Goal: Task Accomplishment & Management: Manage account settings

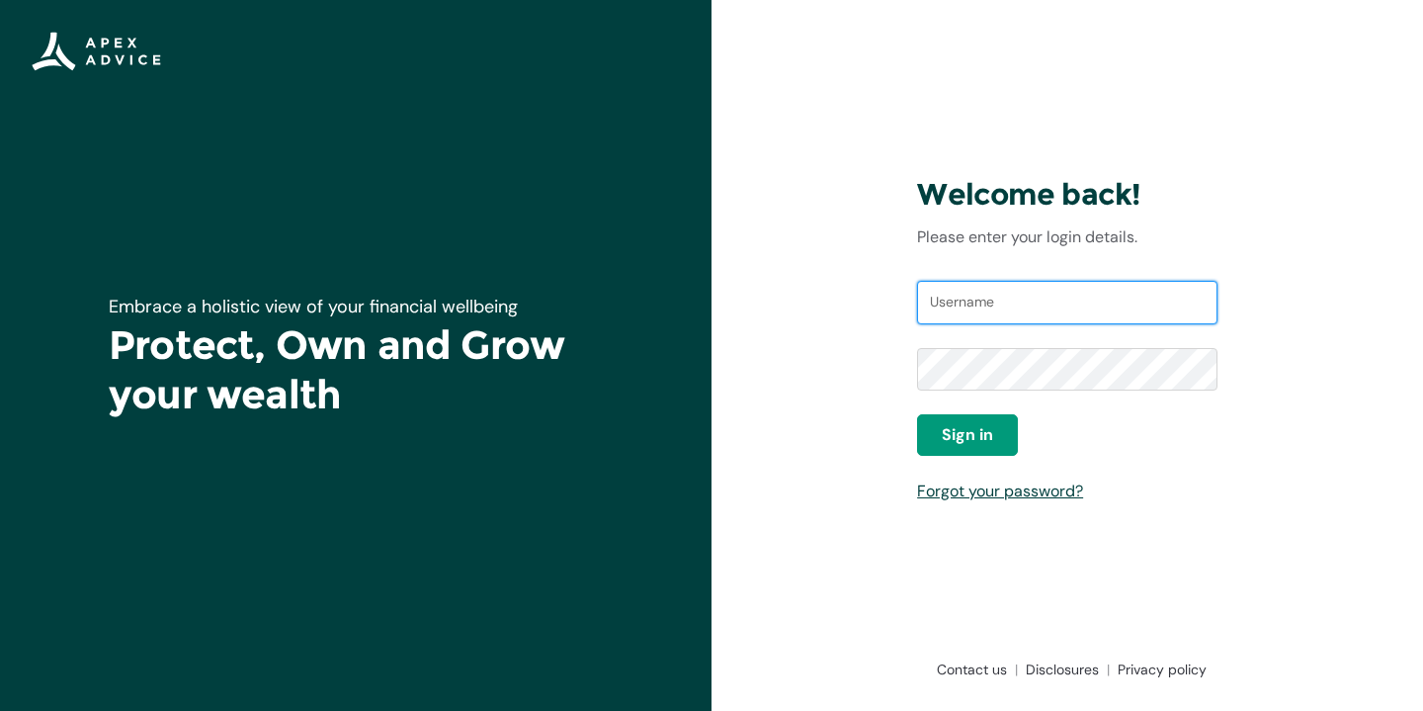
paste input "[PERSON_NAME][EMAIL_ADDRESS][DOMAIN_NAME]"
type input "aaron.carbines@hotmail.com"
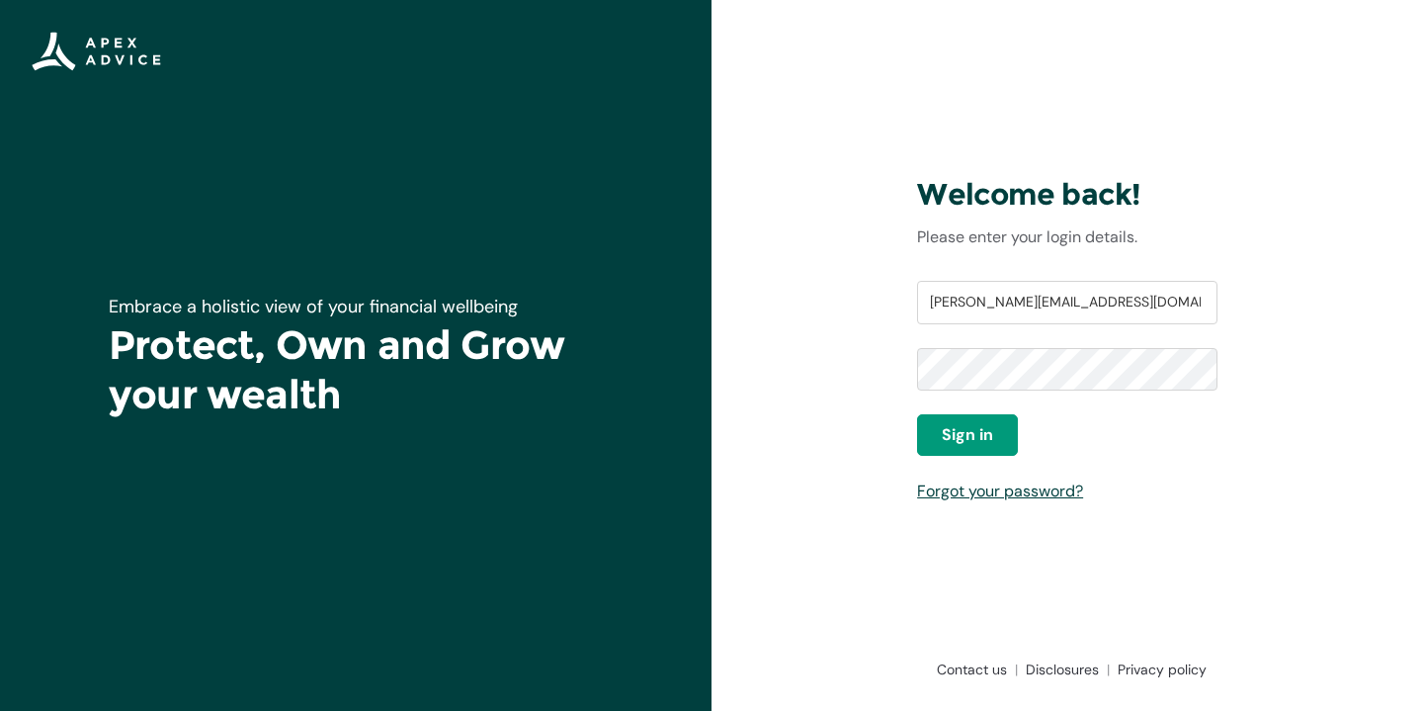
click at [870, 389] on div "Welcome back! Please enter your login details. Username aaron.carbines@hotmail.…" at bounding box center [1068, 355] width 712 height 711
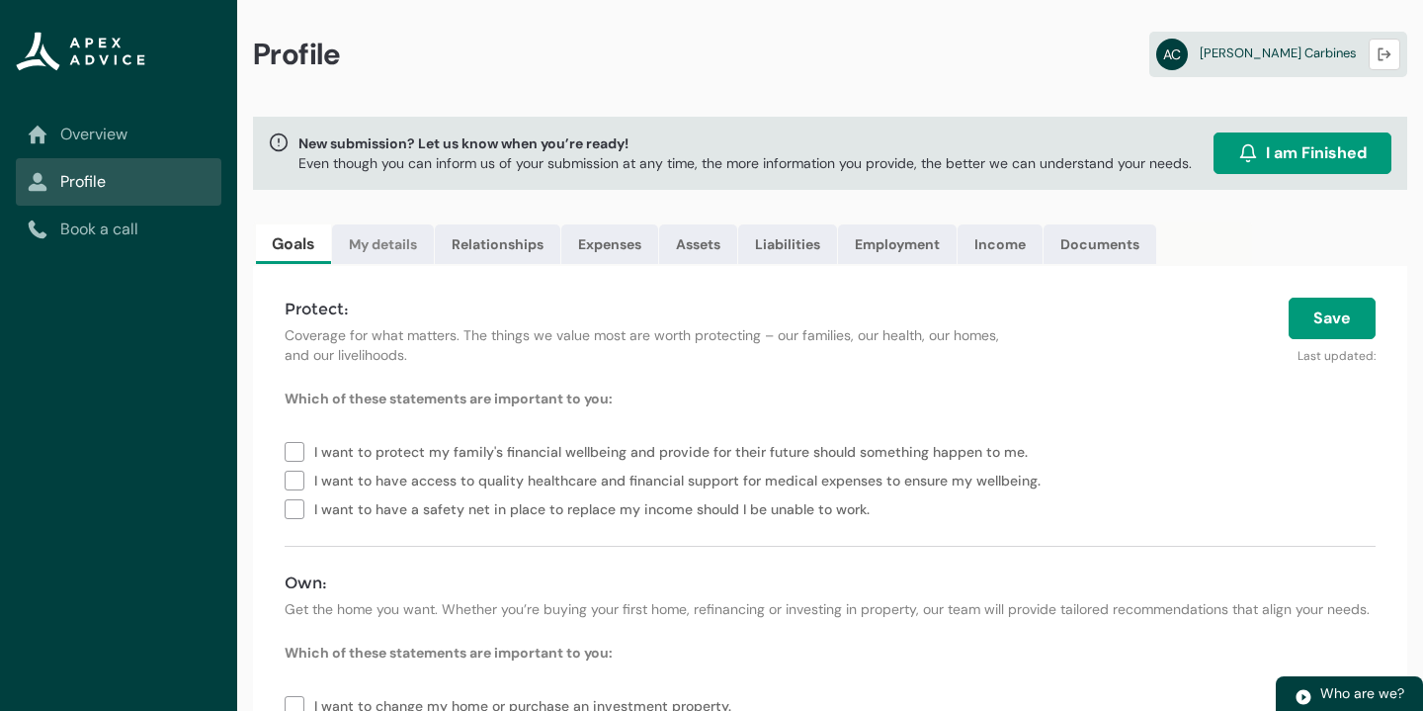
click at [374, 254] on link "My details" at bounding box center [383, 244] width 102 height 40
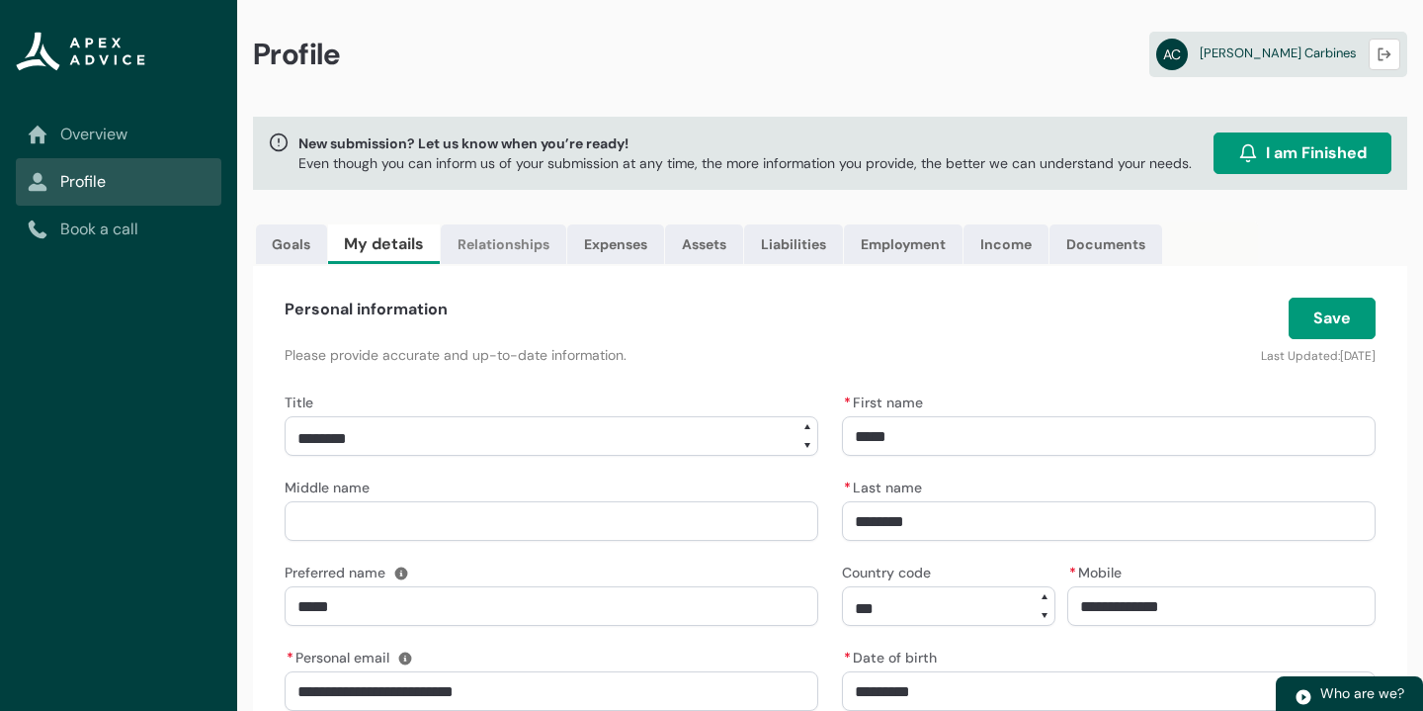
click at [461, 251] on link "Relationships" at bounding box center [504, 244] width 126 height 40
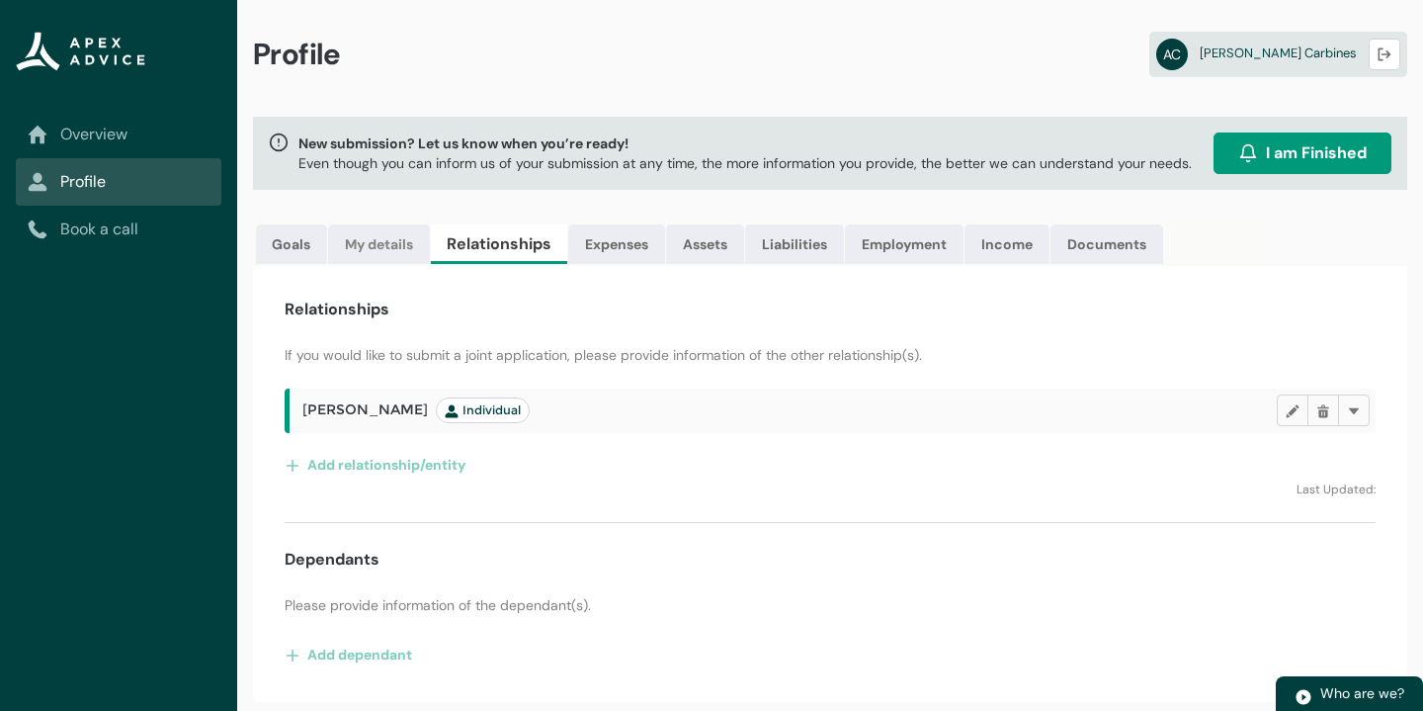
click at [391, 242] on link "My details" at bounding box center [379, 244] width 102 height 40
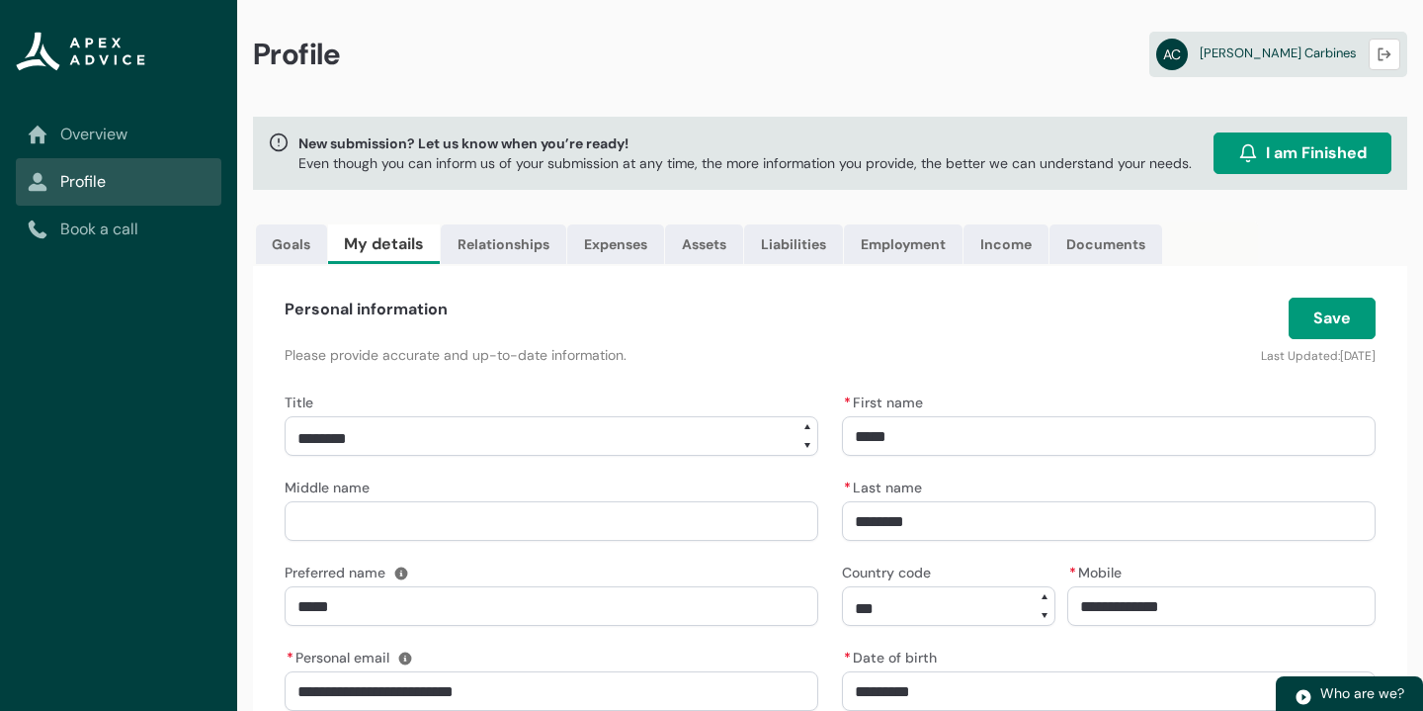
click at [508, 241] on link "Relationships" at bounding box center [504, 244] width 126 height 40
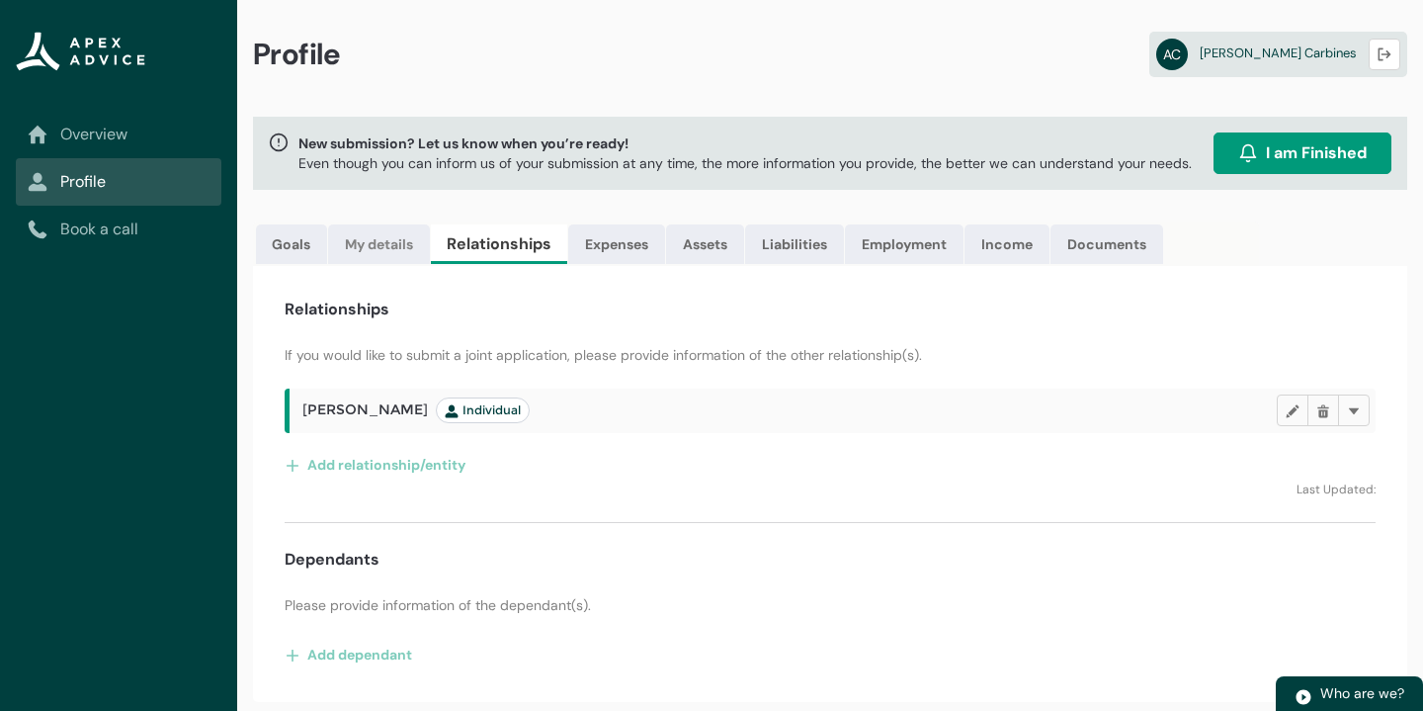
click at [402, 233] on link "My details" at bounding box center [379, 244] width 102 height 40
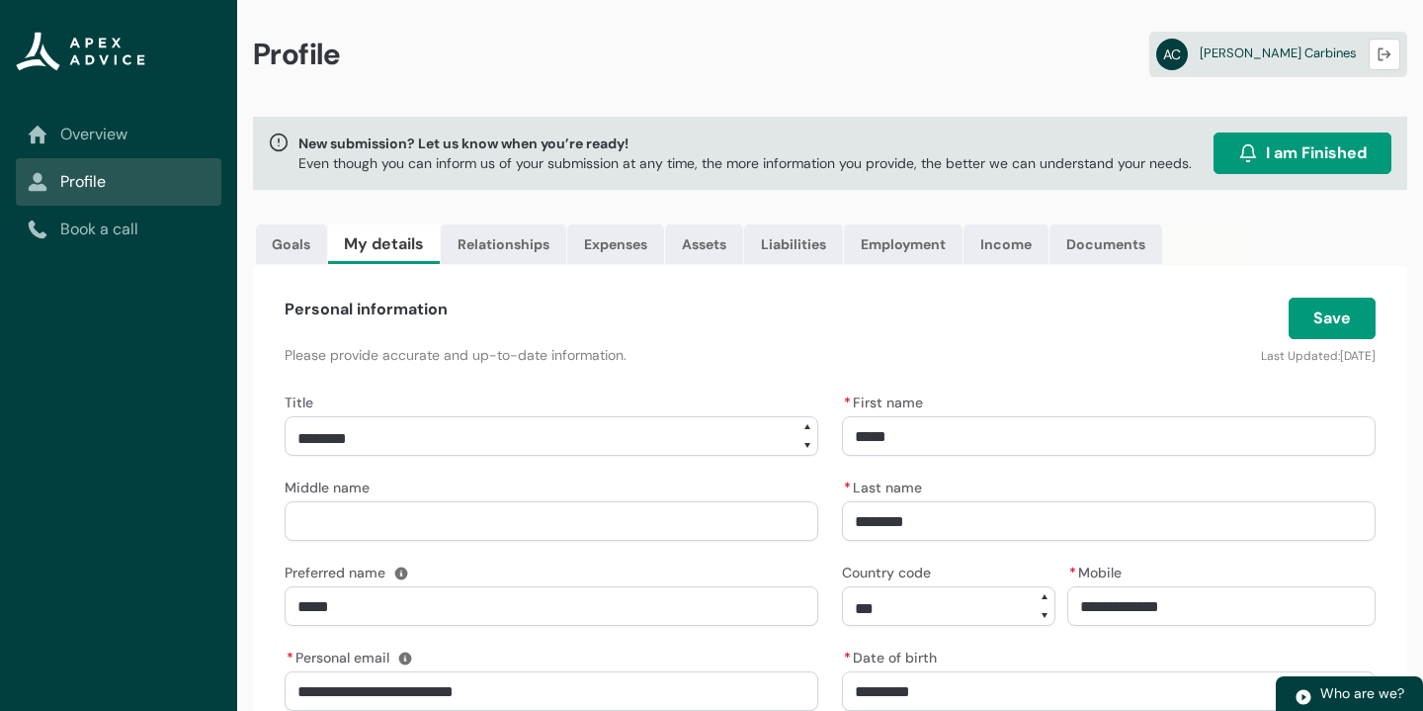
click at [301, 264] on ul "Goals My details Relationships Expenses Assets Liabilities Employment Income Do…" at bounding box center [755, 243] width 1005 height 44
click at [300, 249] on link "Goals" at bounding box center [291, 244] width 71 height 40
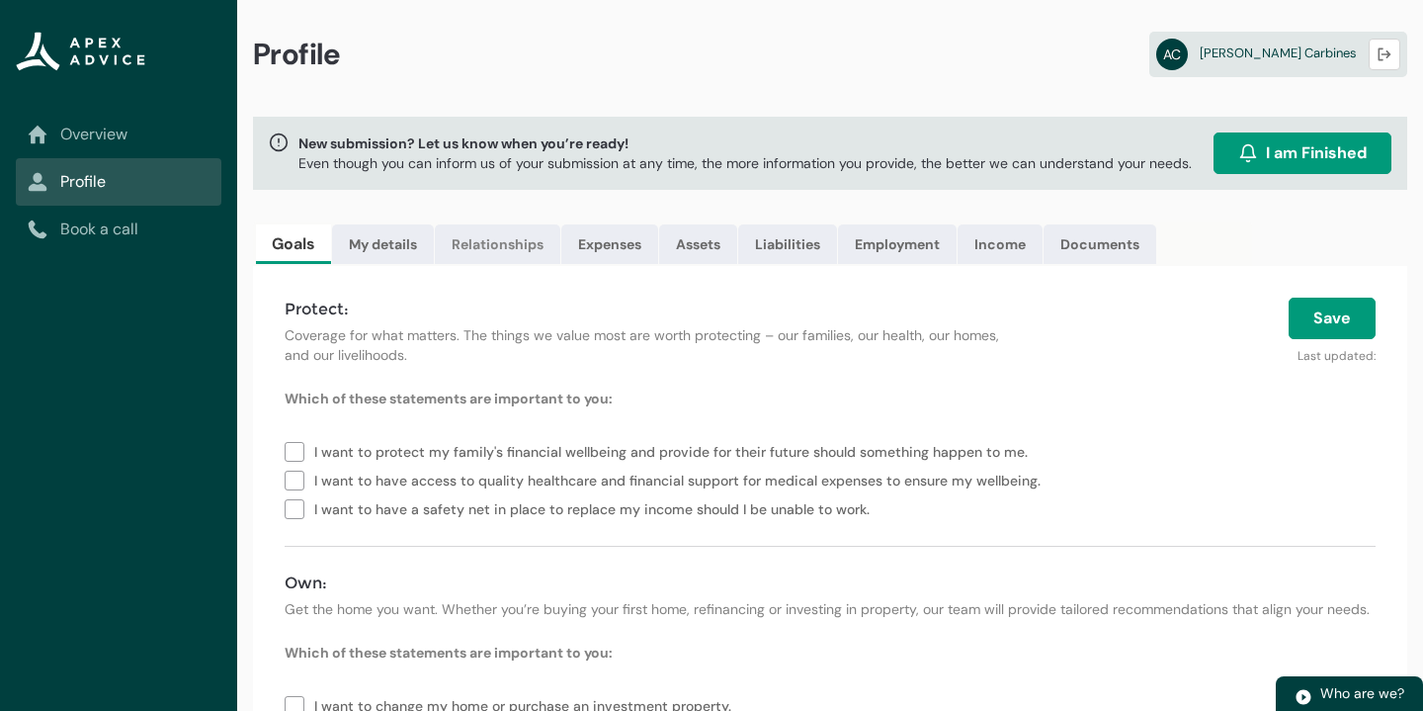
click at [487, 243] on link "Relationships" at bounding box center [498, 244] width 126 height 40
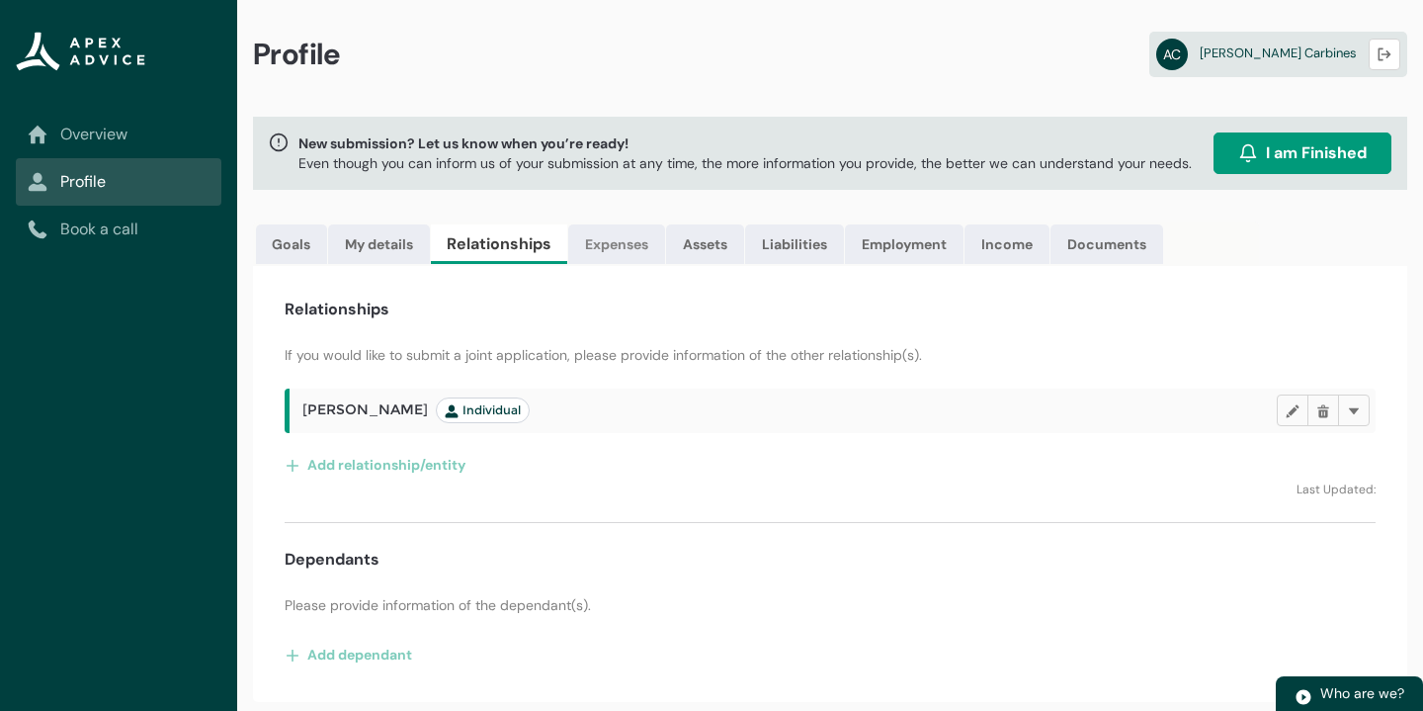
click at [618, 242] on link "Expenses" at bounding box center [616, 244] width 97 height 40
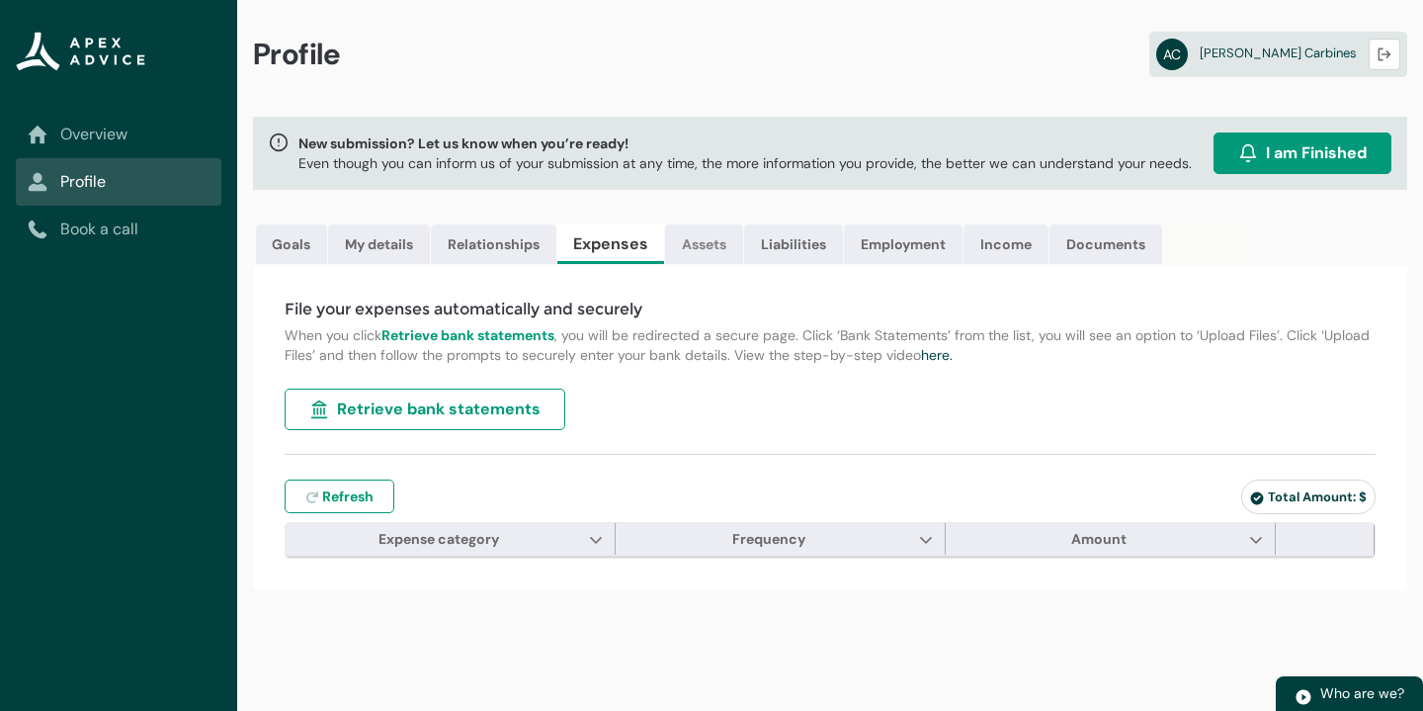
click at [742, 250] on link "Assets" at bounding box center [704, 244] width 78 height 40
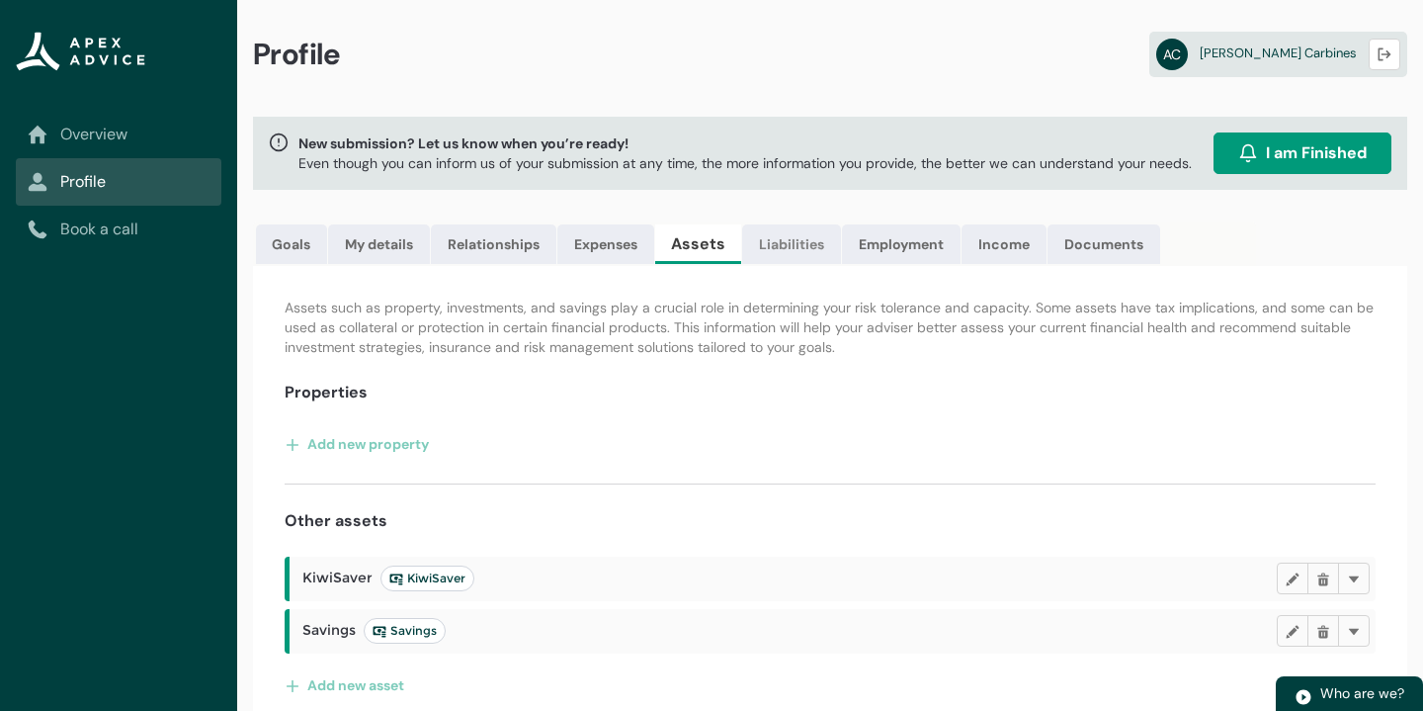
click at [817, 229] on link "Liabilities" at bounding box center [791, 244] width 99 height 40
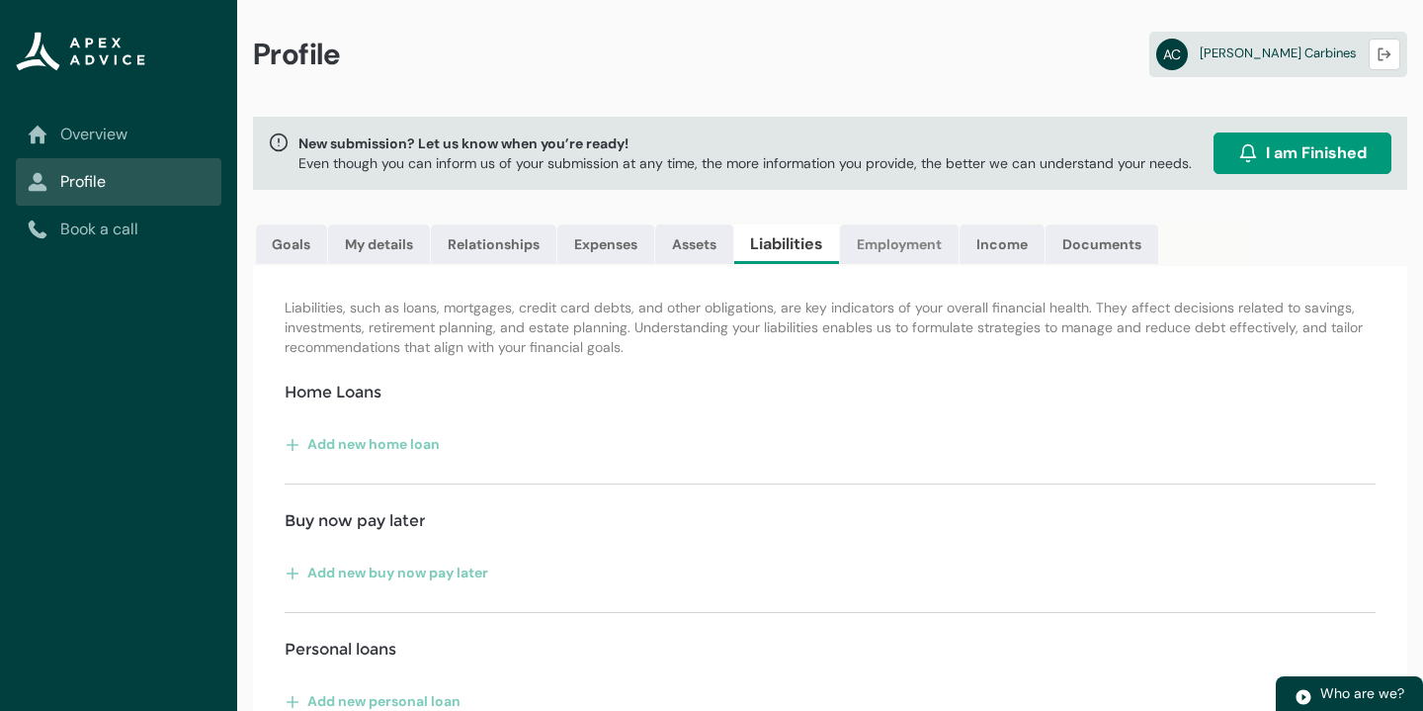
click at [894, 243] on link "Employment" at bounding box center [899, 244] width 119 height 40
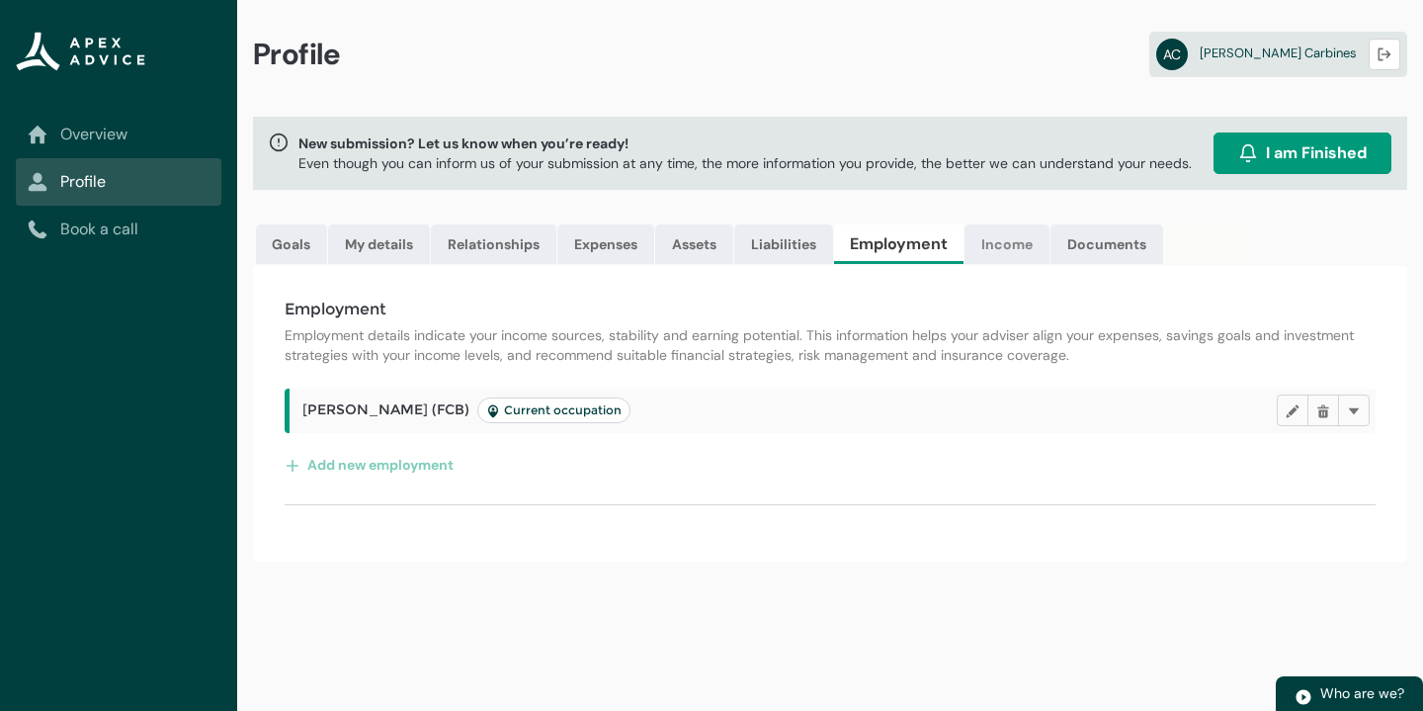
click at [971, 256] on link "Income" at bounding box center [1007, 244] width 85 height 40
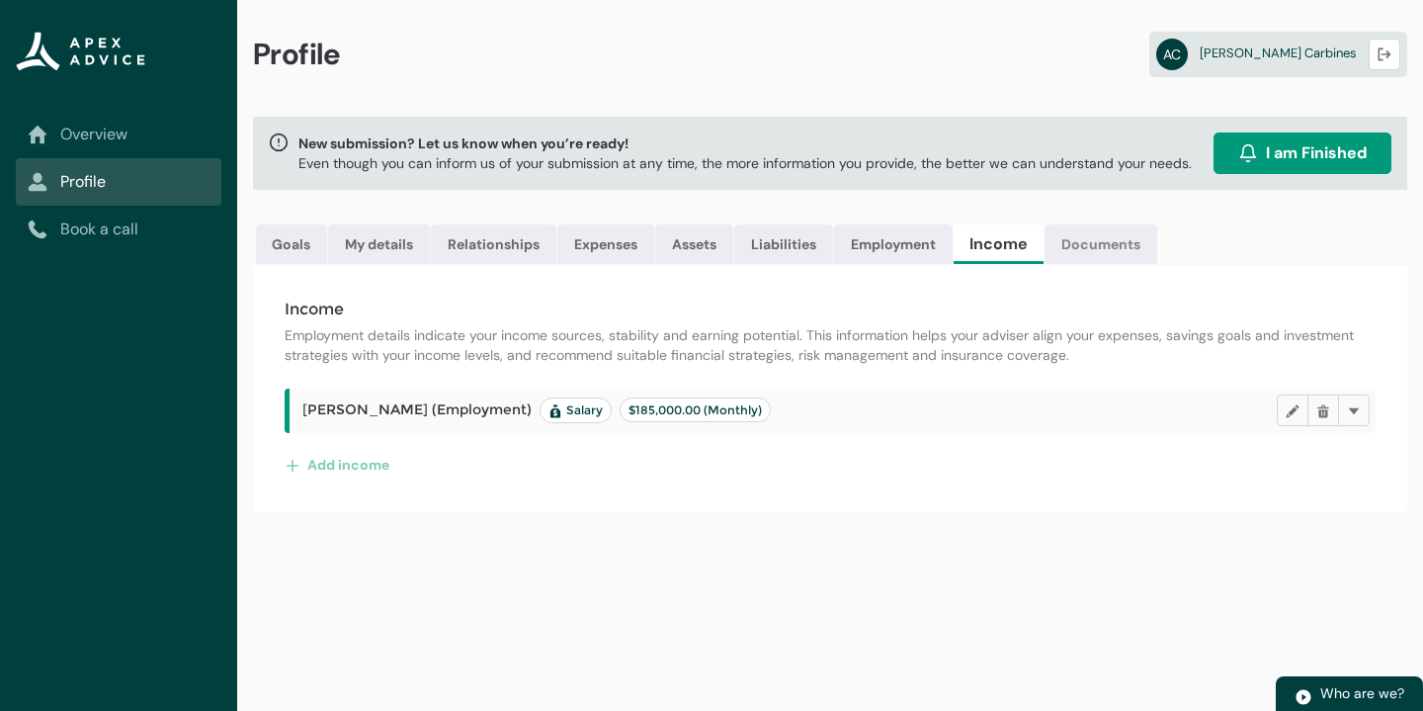
click at [1081, 232] on link "Documents" at bounding box center [1101, 244] width 113 height 40
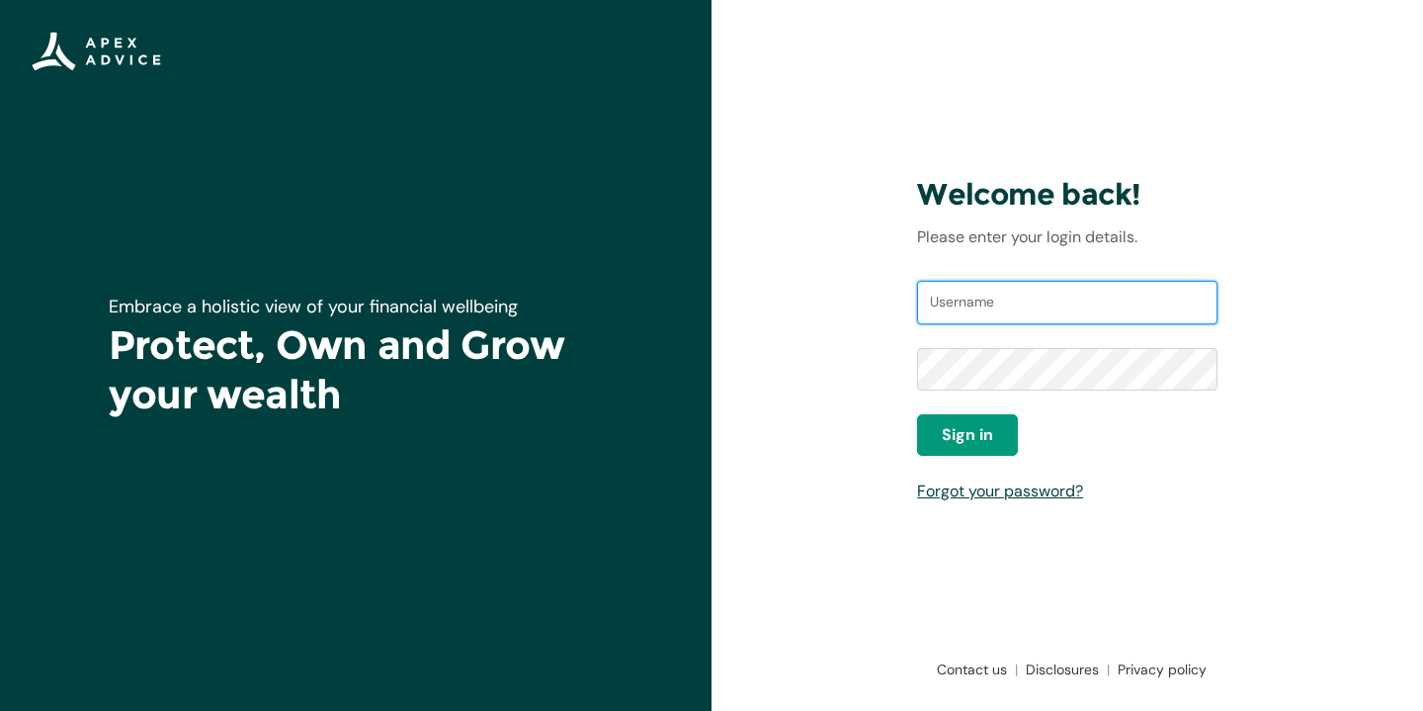
type input "aaron.carbines@hotmail.com"
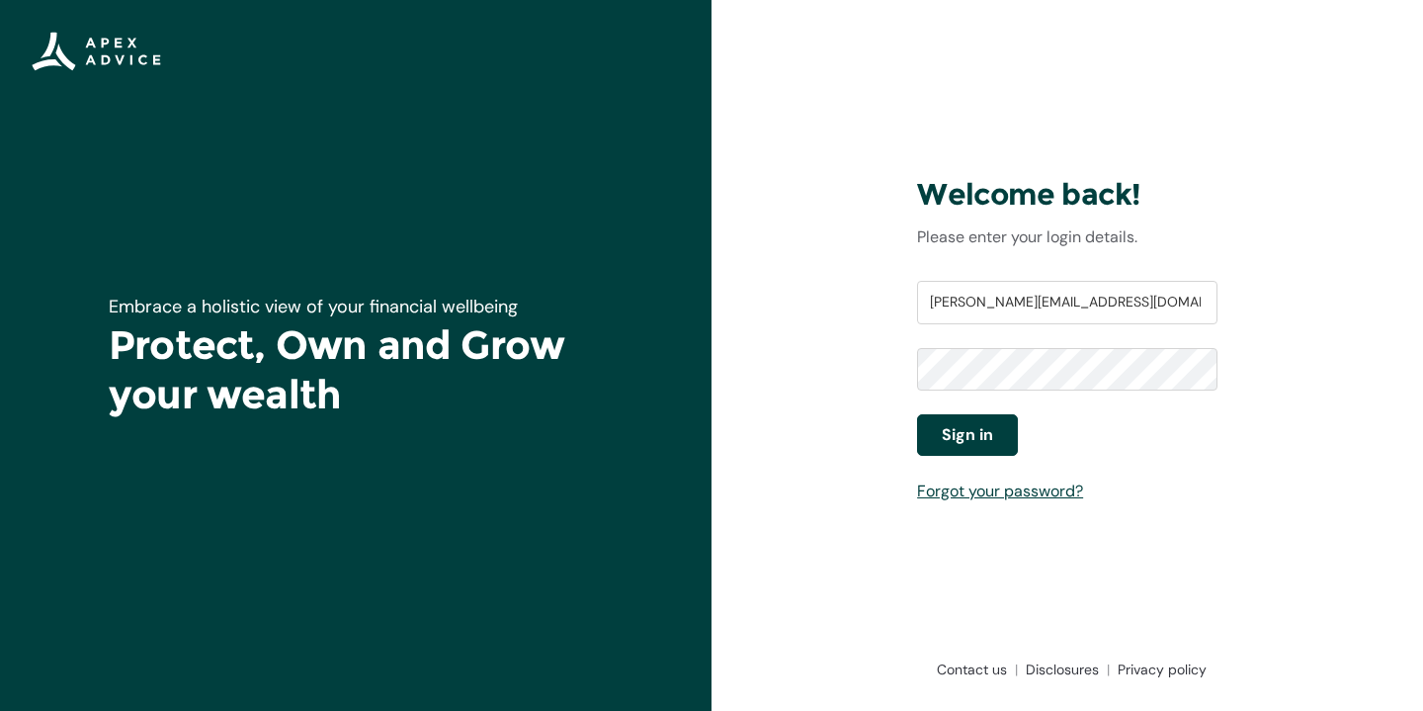
click at [976, 419] on button "Sign in" at bounding box center [967, 435] width 101 height 42
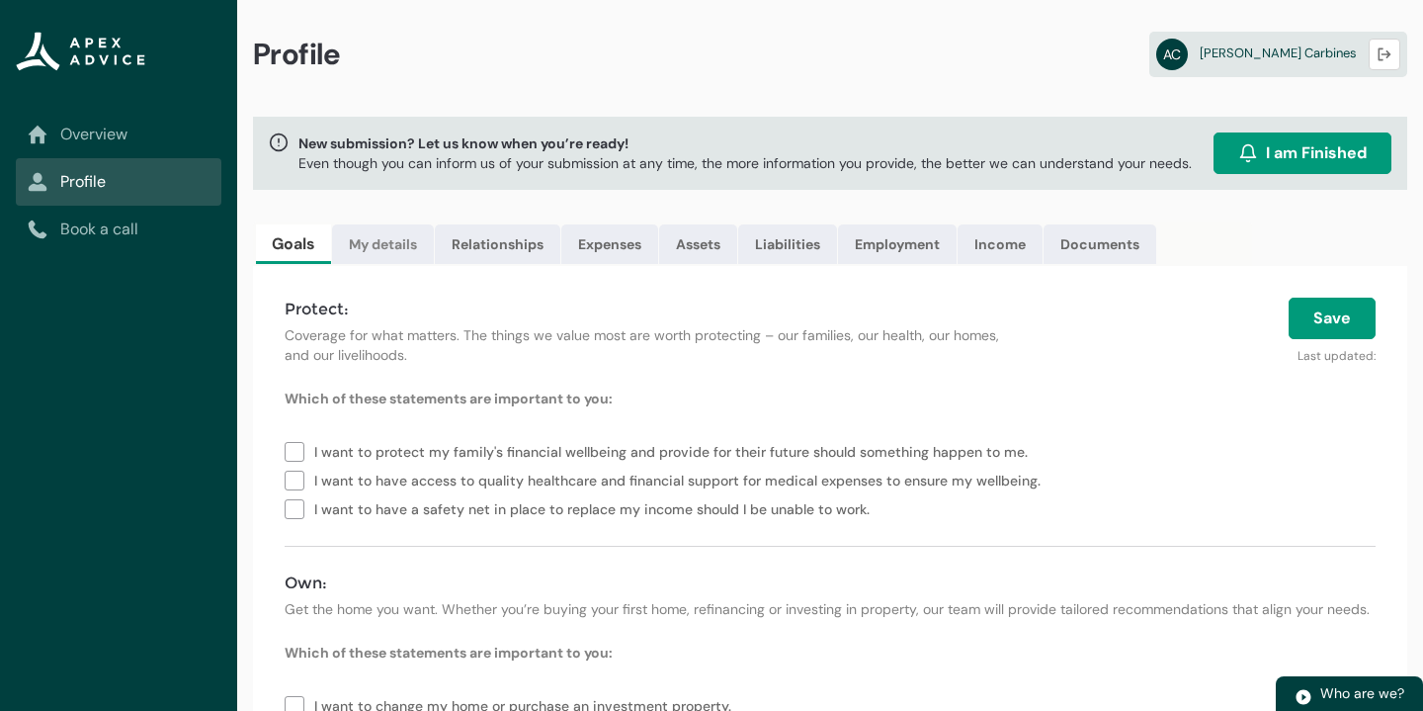
click at [380, 237] on link "My details" at bounding box center [383, 244] width 102 height 40
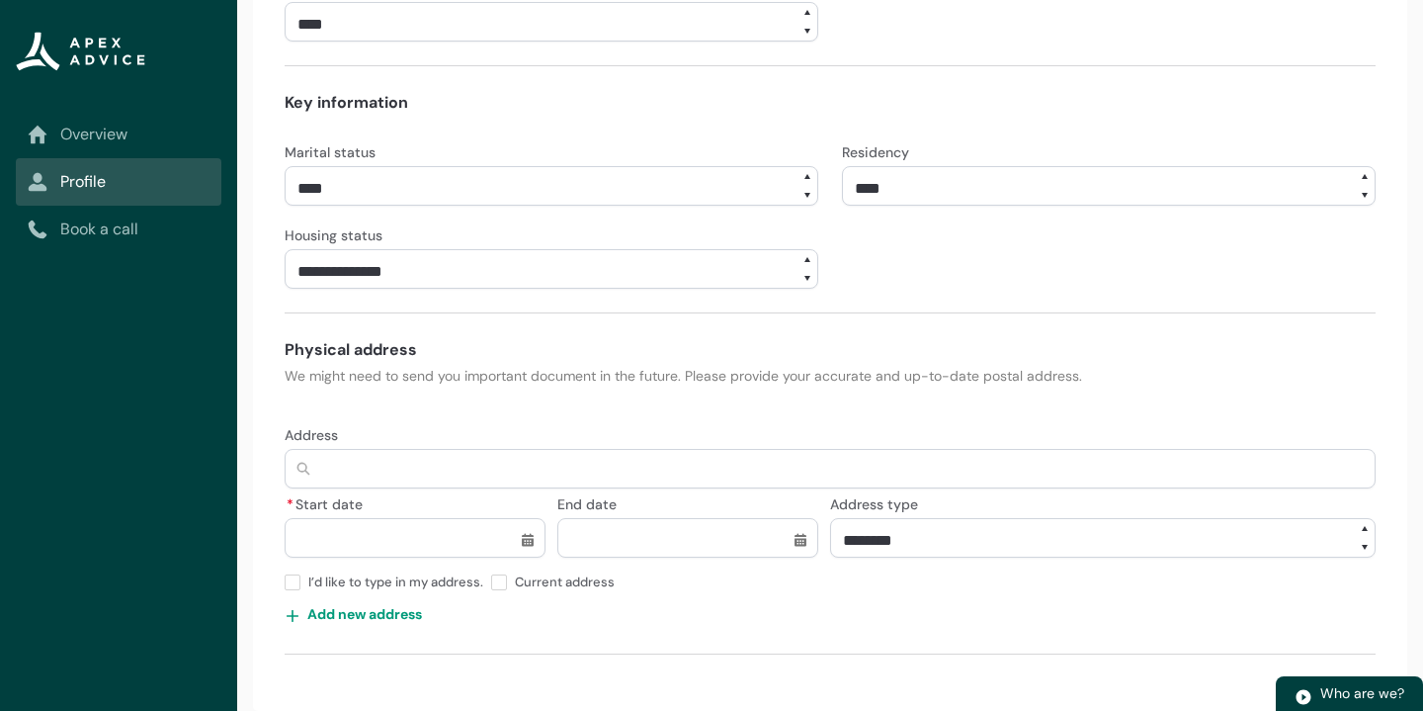
scroll to position [754, 0]
click at [407, 466] on input "Address" at bounding box center [830, 469] width 1091 height 40
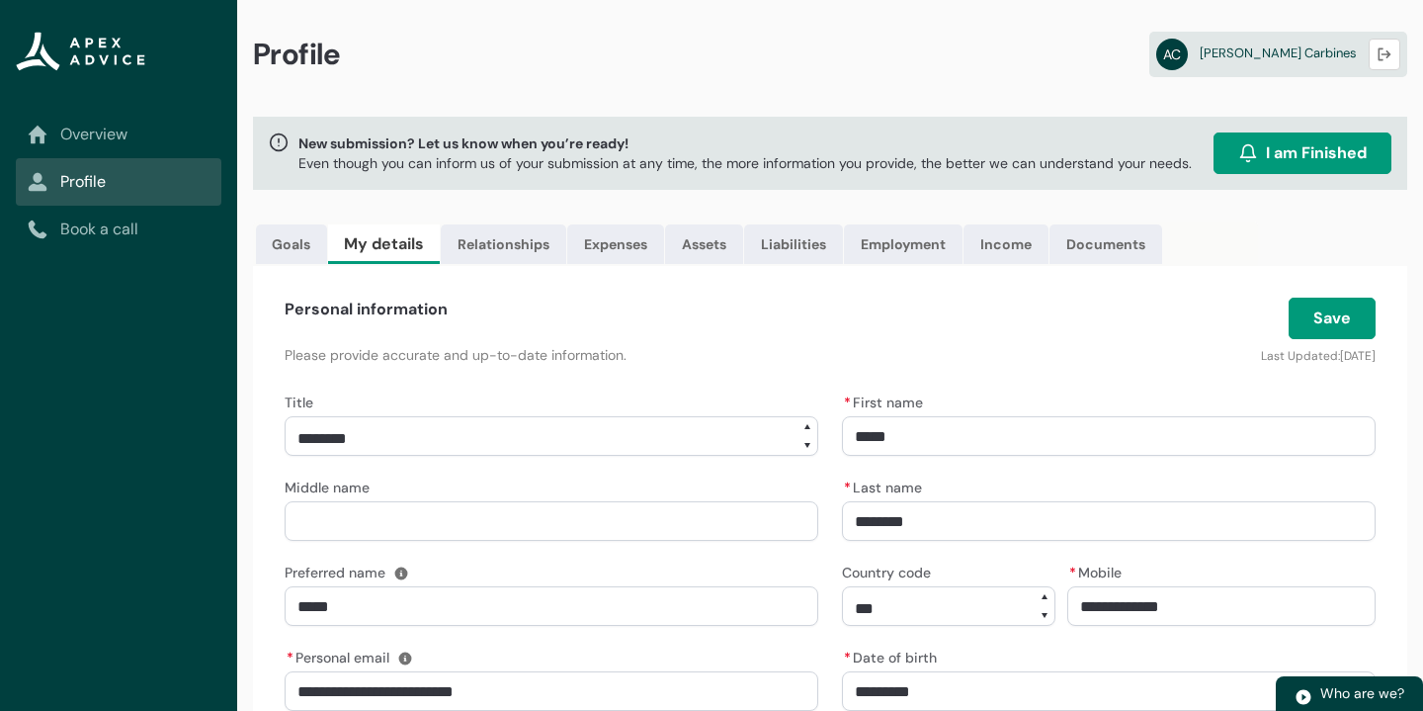
scroll to position [0, 0]
click at [509, 252] on link "Relationships" at bounding box center [504, 244] width 126 height 40
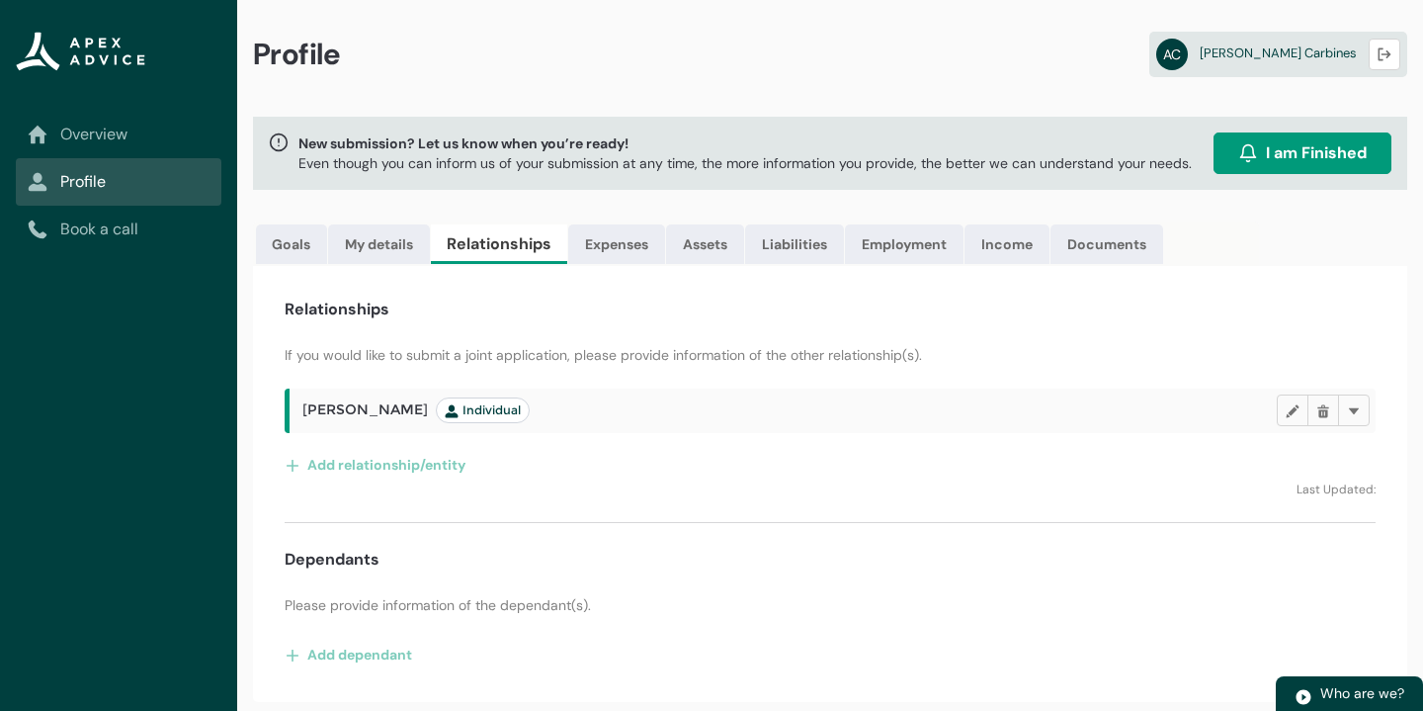
click at [471, 416] on span "Individual" at bounding box center [483, 410] width 76 height 16
click at [1278, 403] on button "Edit" at bounding box center [1293, 410] width 32 height 32
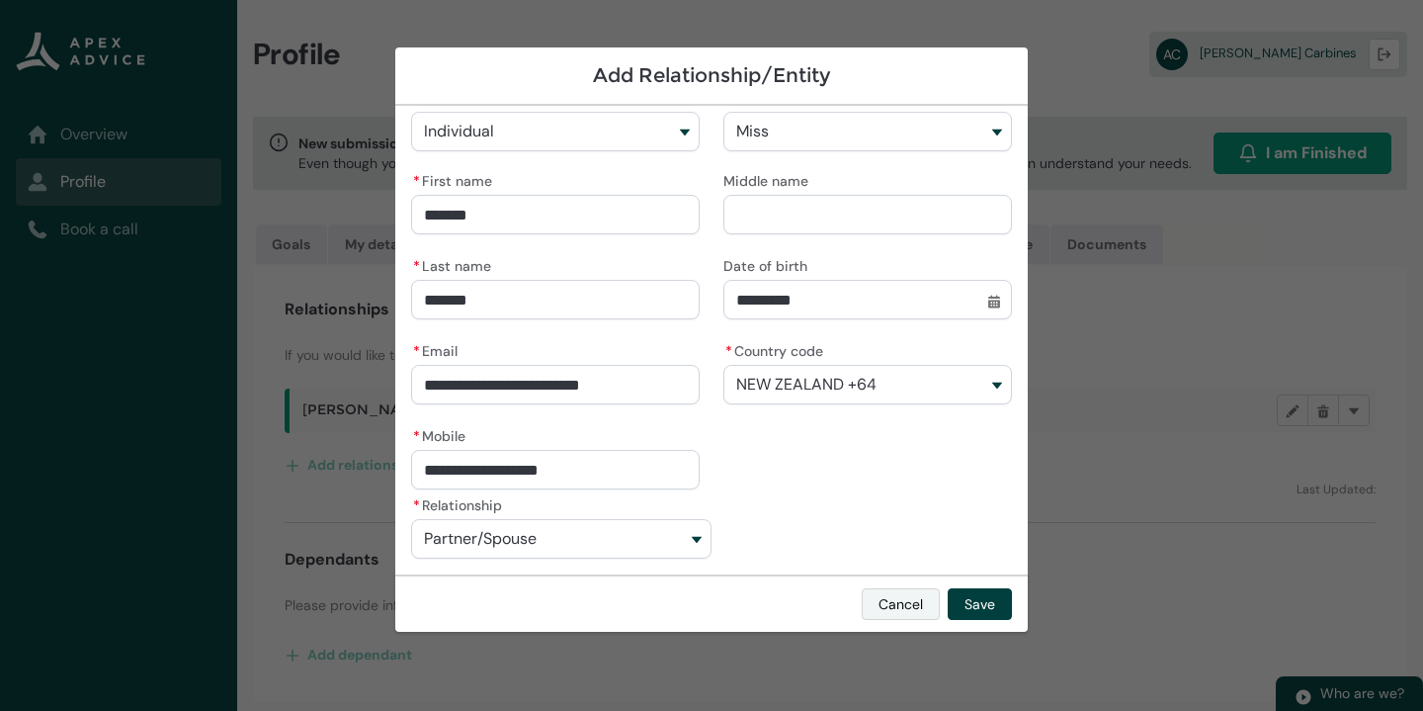
click at [892, 606] on button "Cancel" at bounding box center [901, 604] width 78 height 32
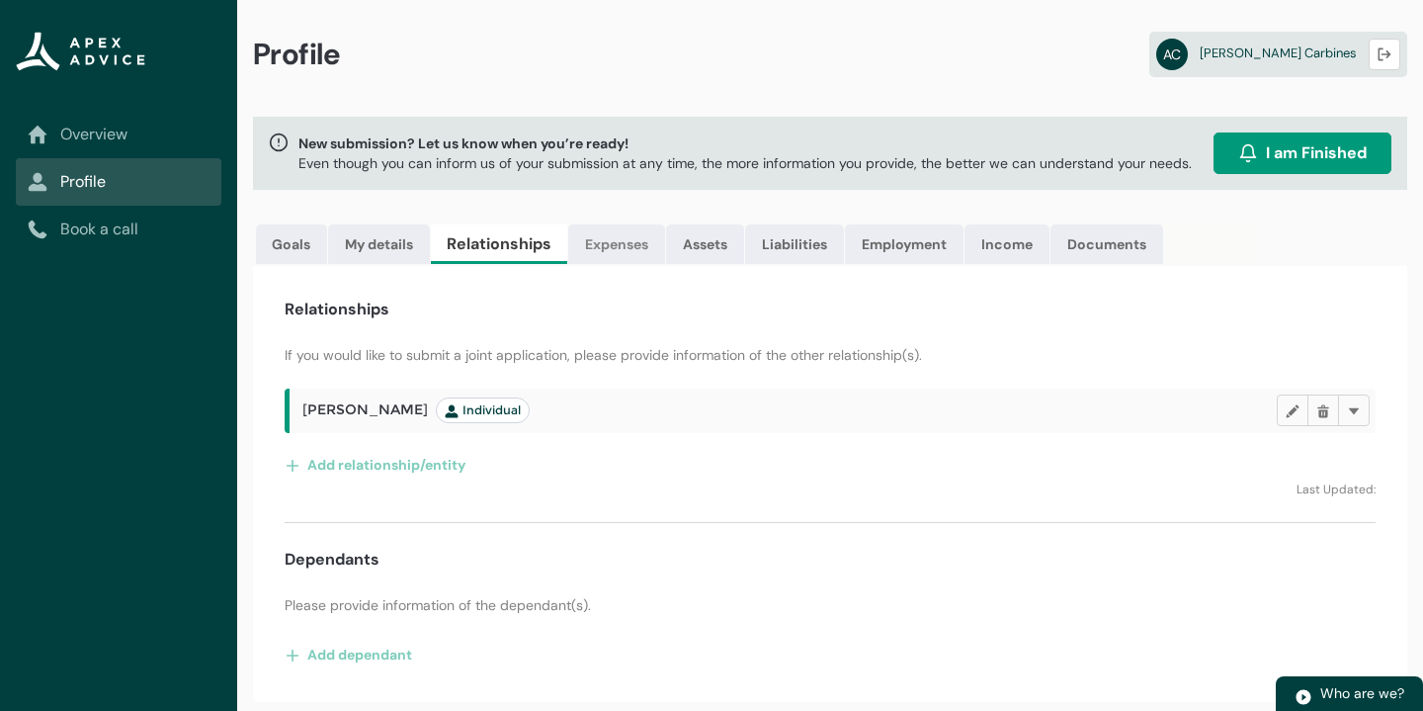
click at [646, 234] on link "Expenses" at bounding box center [616, 244] width 97 height 40
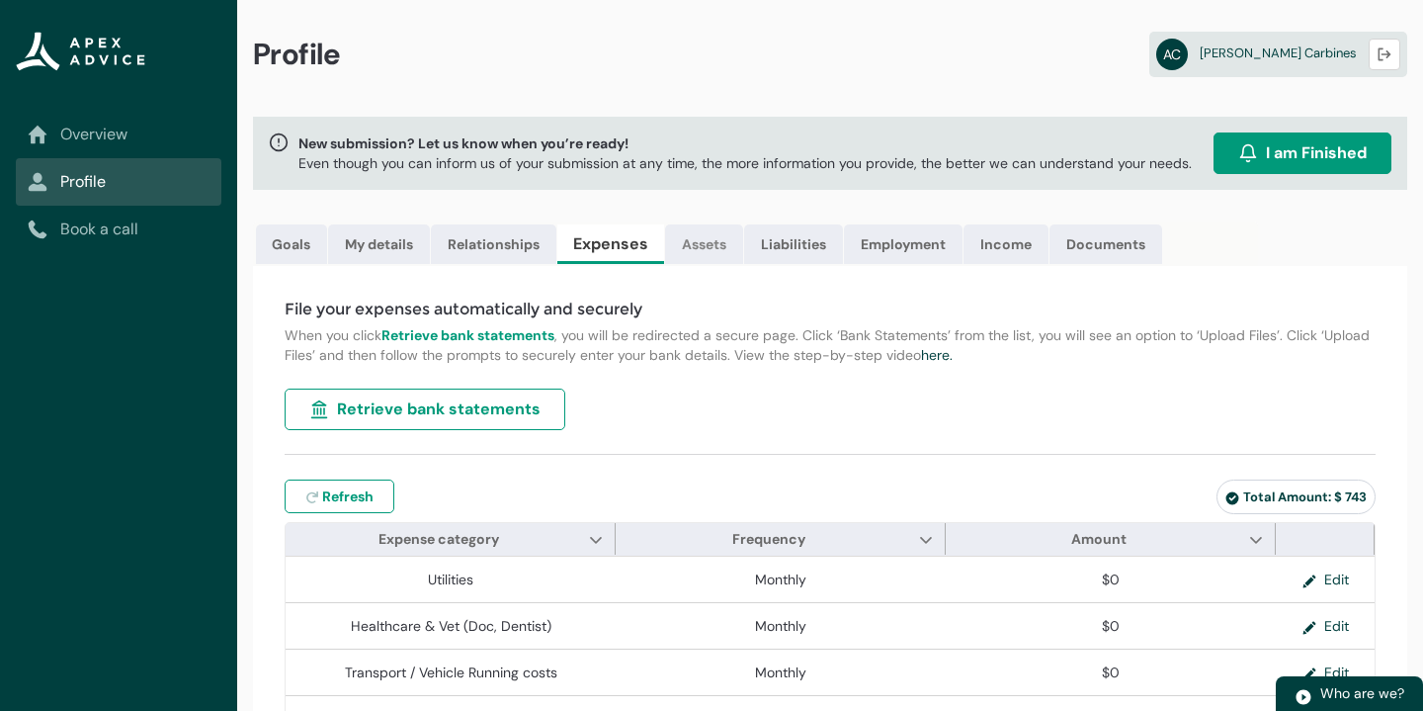
click at [683, 258] on link "Assets" at bounding box center [704, 244] width 78 height 40
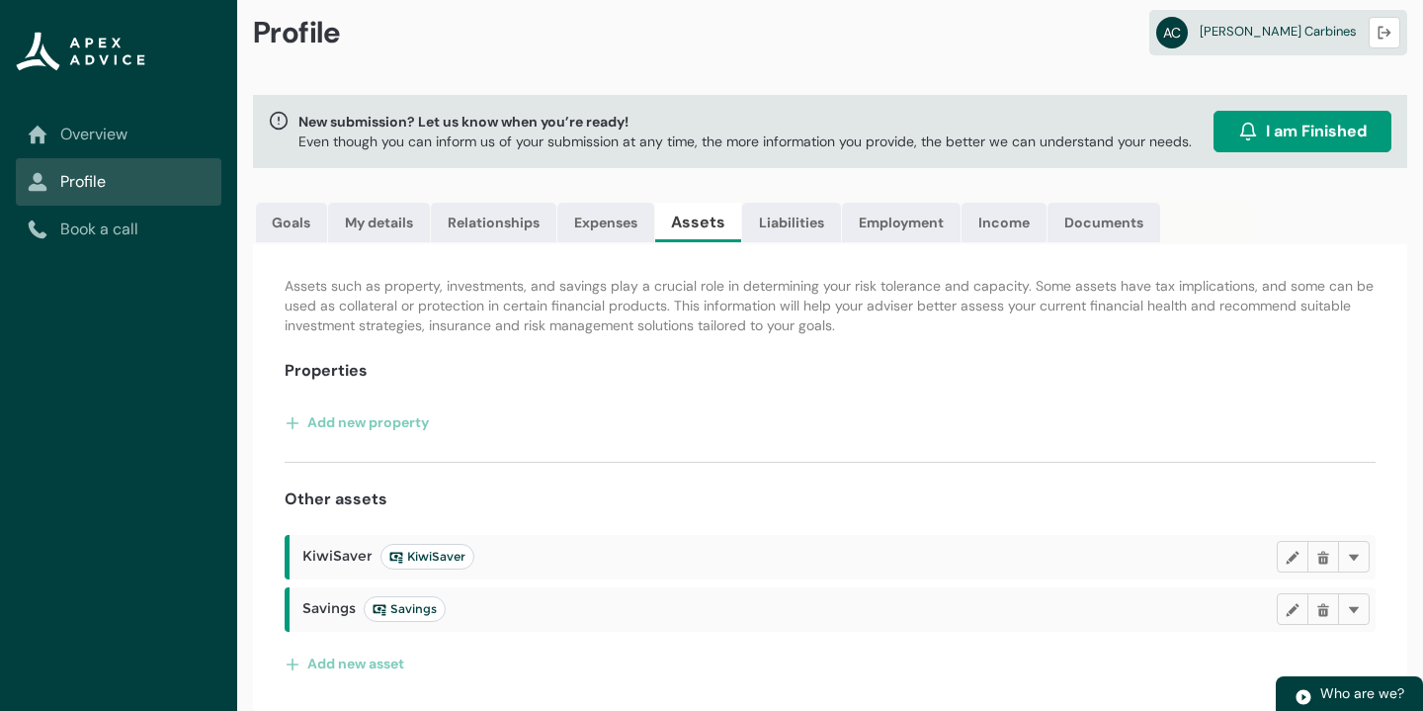
scroll to position [22, 0]
click at [780, 212] on link "Liabilities" at bounding box center [791, 223] width 99 height 40
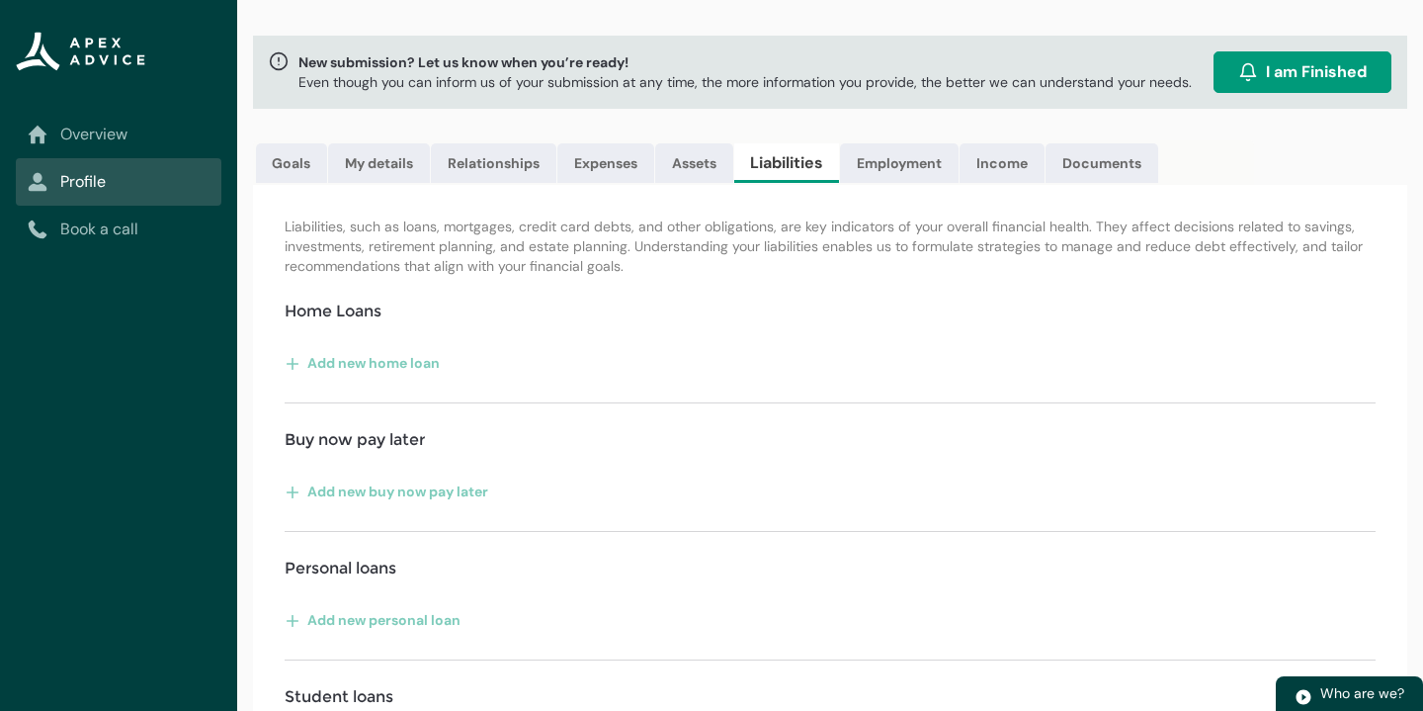
scroll to position [0, 0]
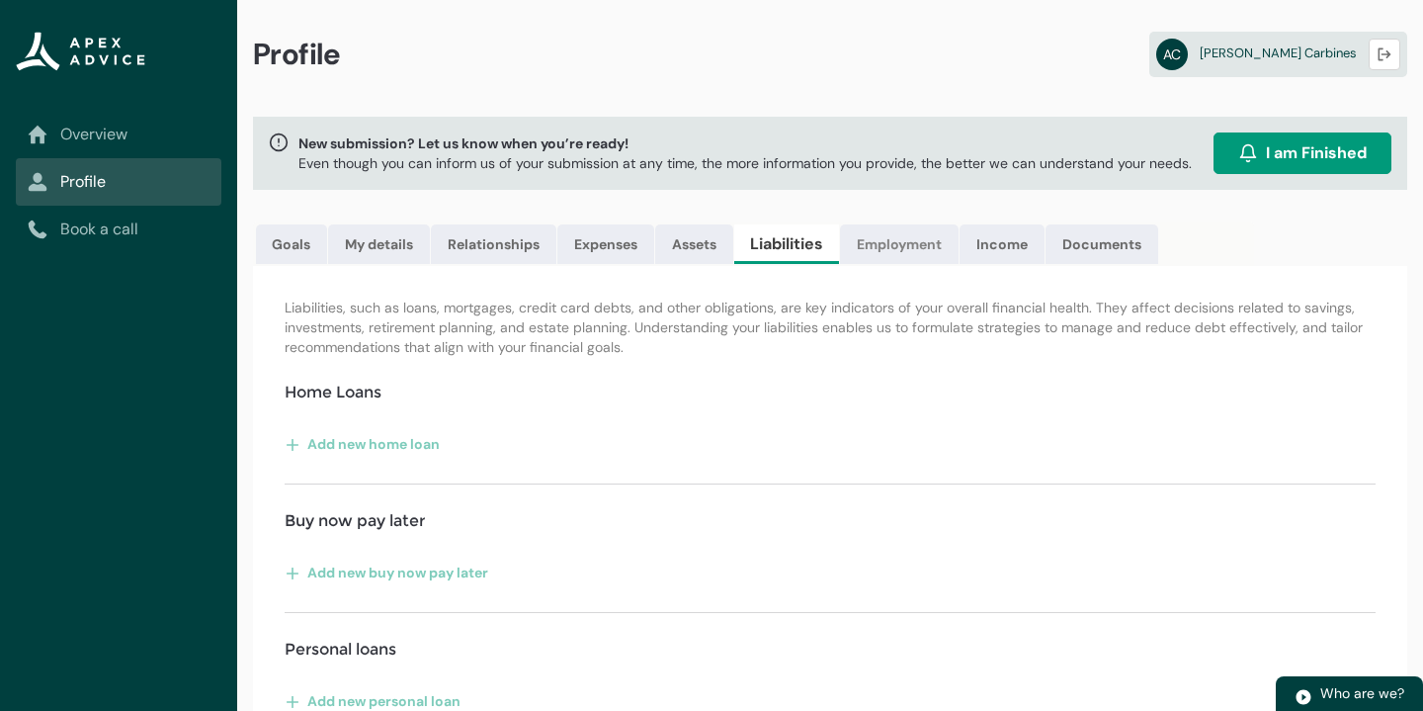
click at [893, 247] on link "Employment" at bounding box center [899, 244] width 119 height 40
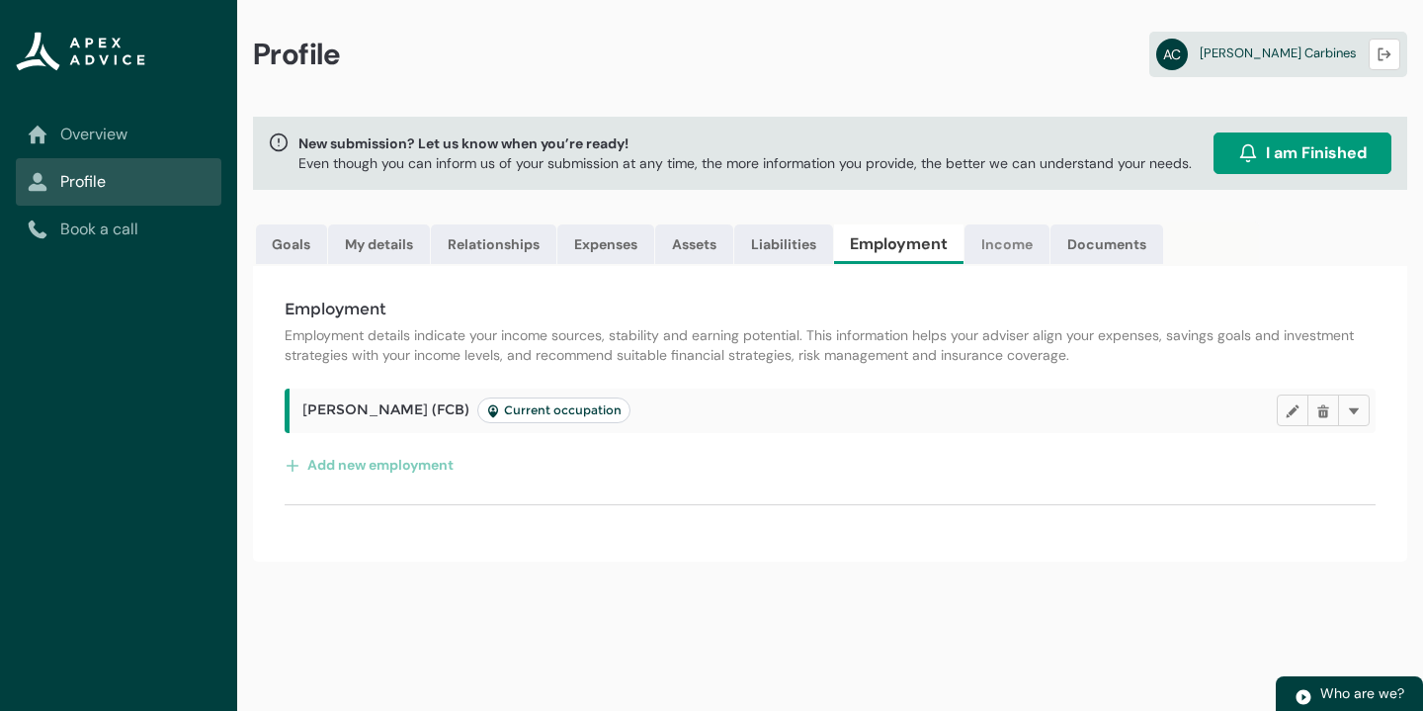
click at [995, 245] on link "Income" at bounding box center [1007, 244] width 85 height 40
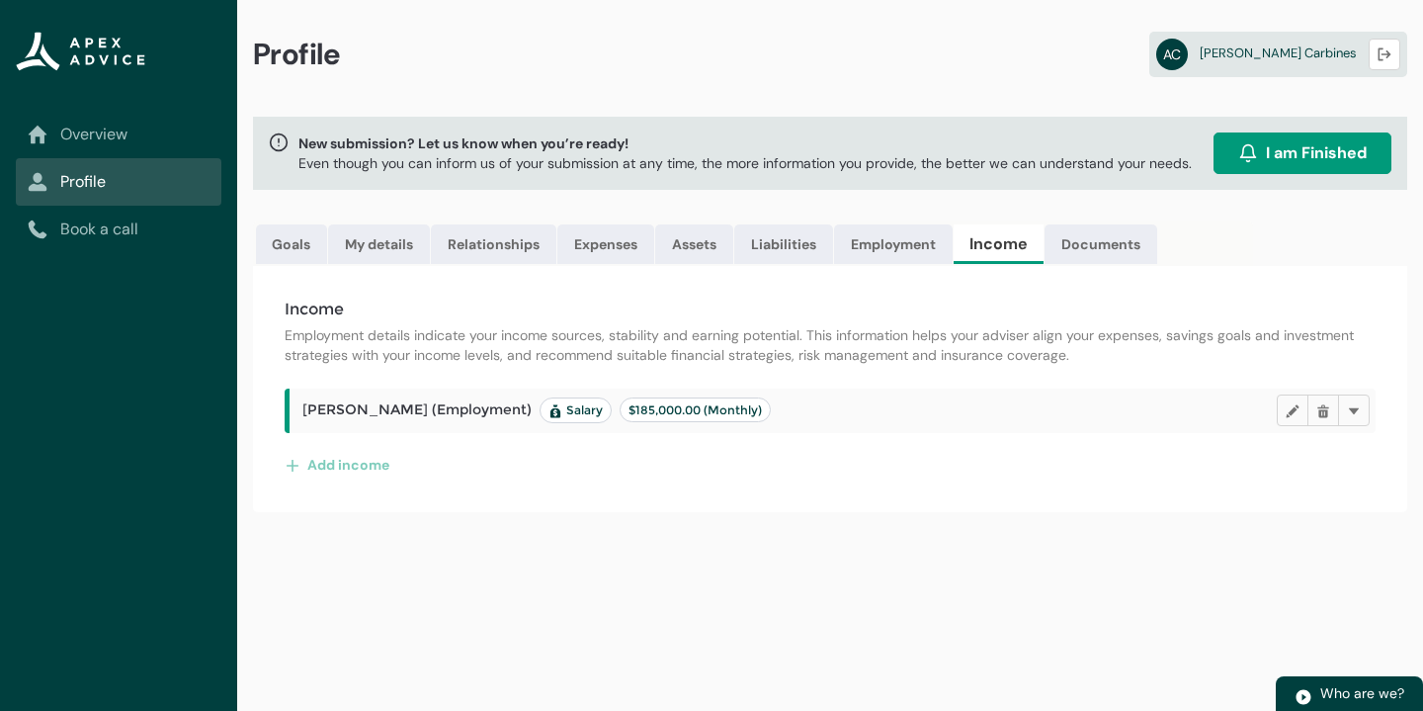
click at [629, 406] on span "$185,000.00 (Monthly)" at bounding box center [695, 409] width 133 height 15
click at [605, 446] on div "Aaron Carbines (Employment) Salary $185,000.00 (Monthly) Edit Delete Delete Add…" at bounding box center [830, 434] width 1091 height 92
click at [591, 361] on p "Employment details indicate your income sources, stability and earning potentia…" at bounding box center [830, 345] width 1091 height 40
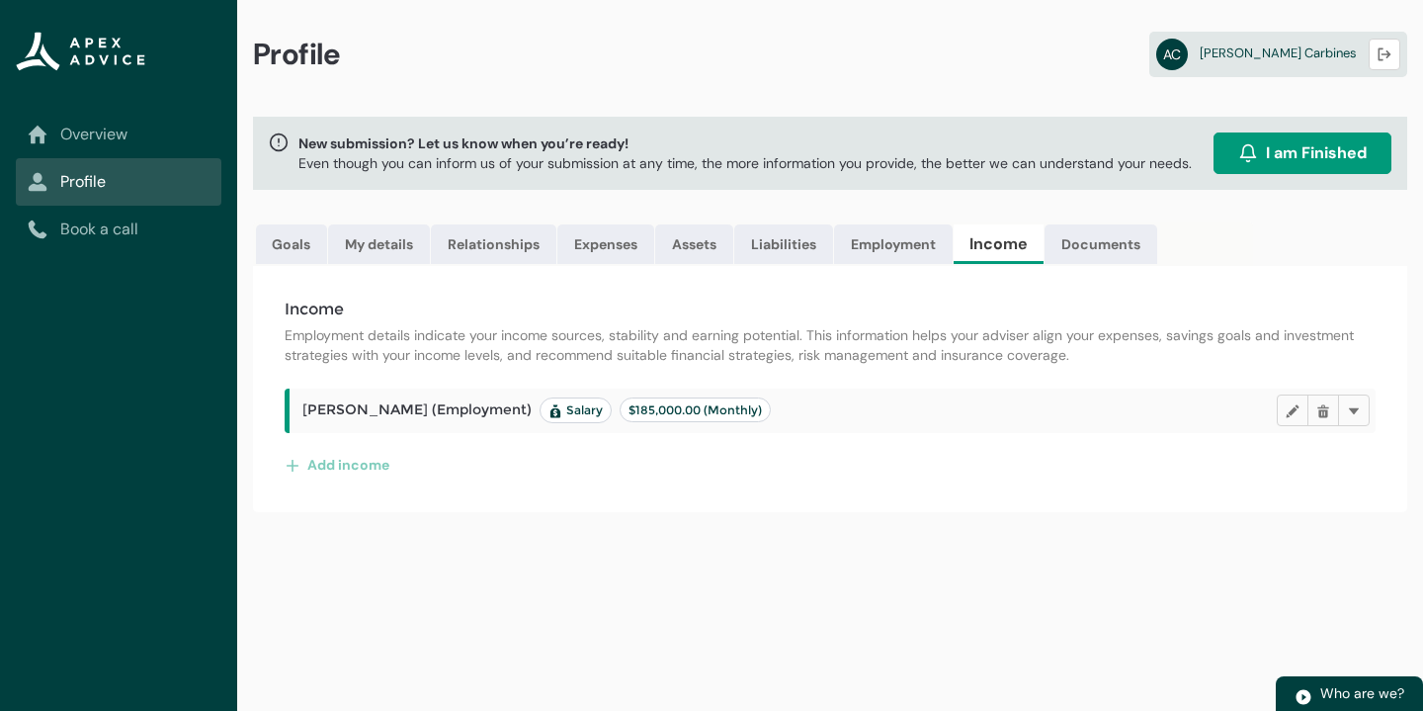
click at [1109, 264] on ul "Goals My details Relationships Expenses Assets Liabilities Employment Income Do…" at bounding box center [753, 243] width 1000 height 44
click at [1102, 237] on link "Documents" at bounding box center [1101, 244] width 113 height 40
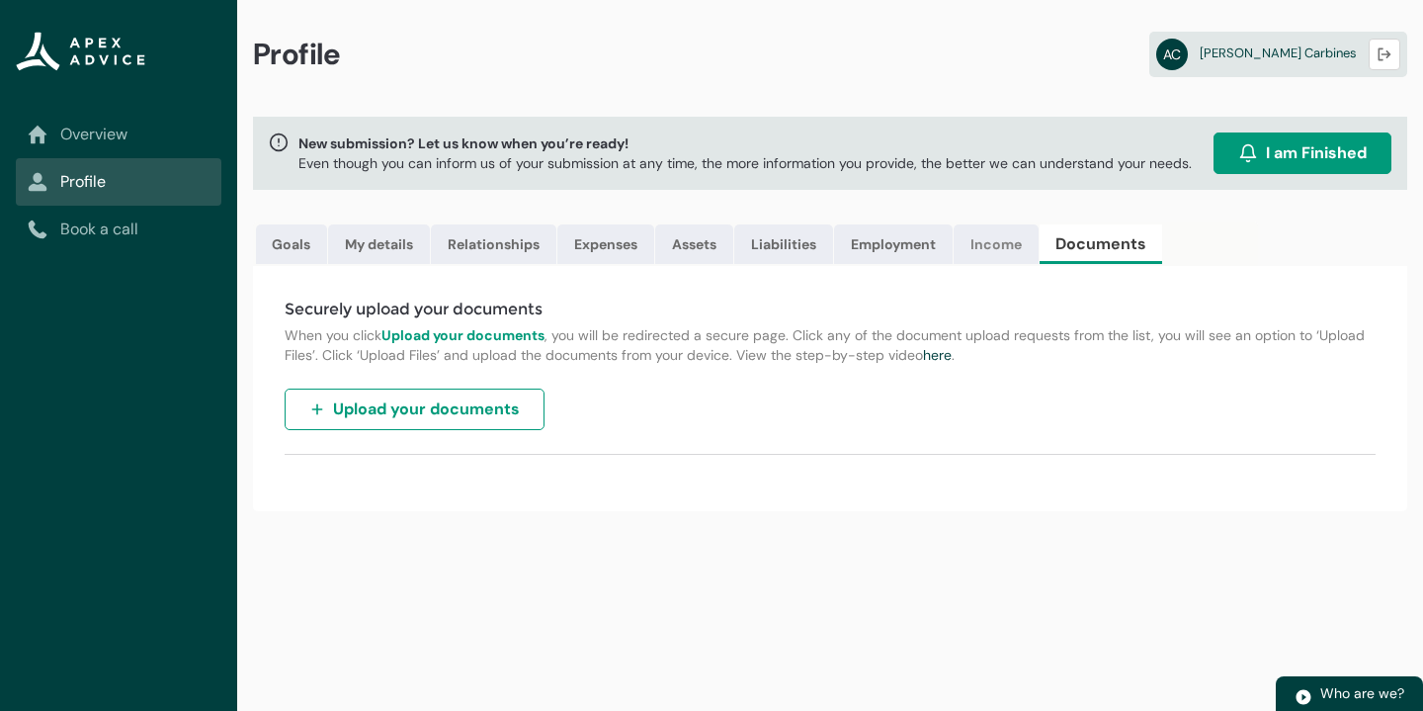
click at [981, 236] on link "Income" at bounding box center [996, 244] width 85 height 40
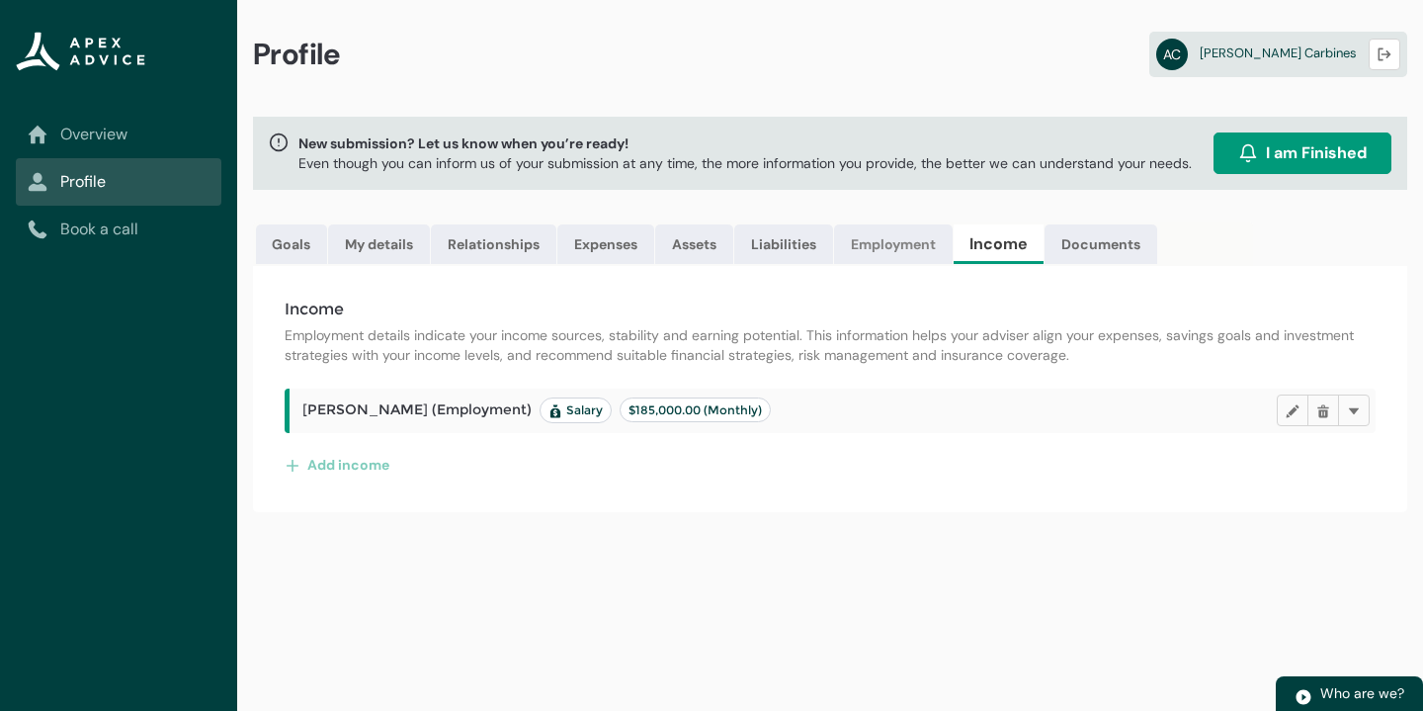
click at [923, 236] on link "Employment" at bounding box center [893, 244] width 119 height 40
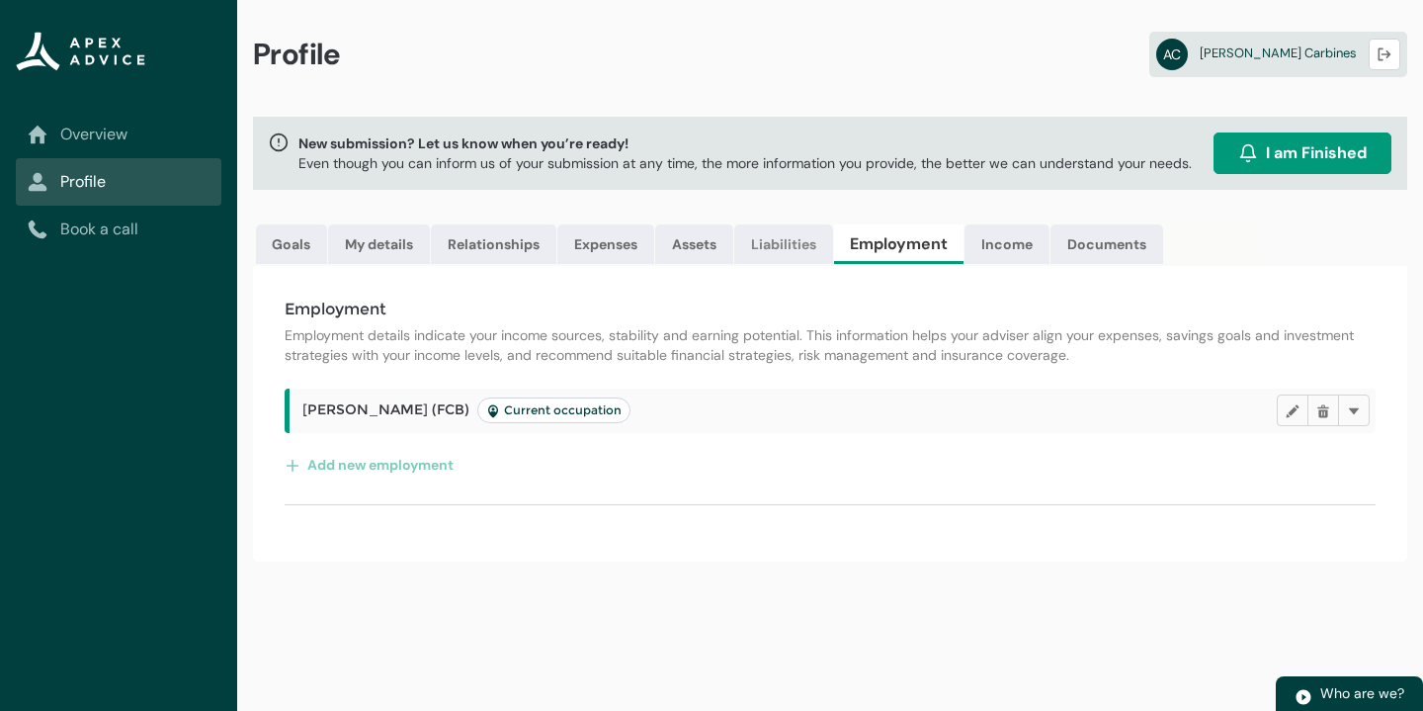
click at [756, 245] on link "Liabilities" at bounding box center [783, 244] width 99 height 40
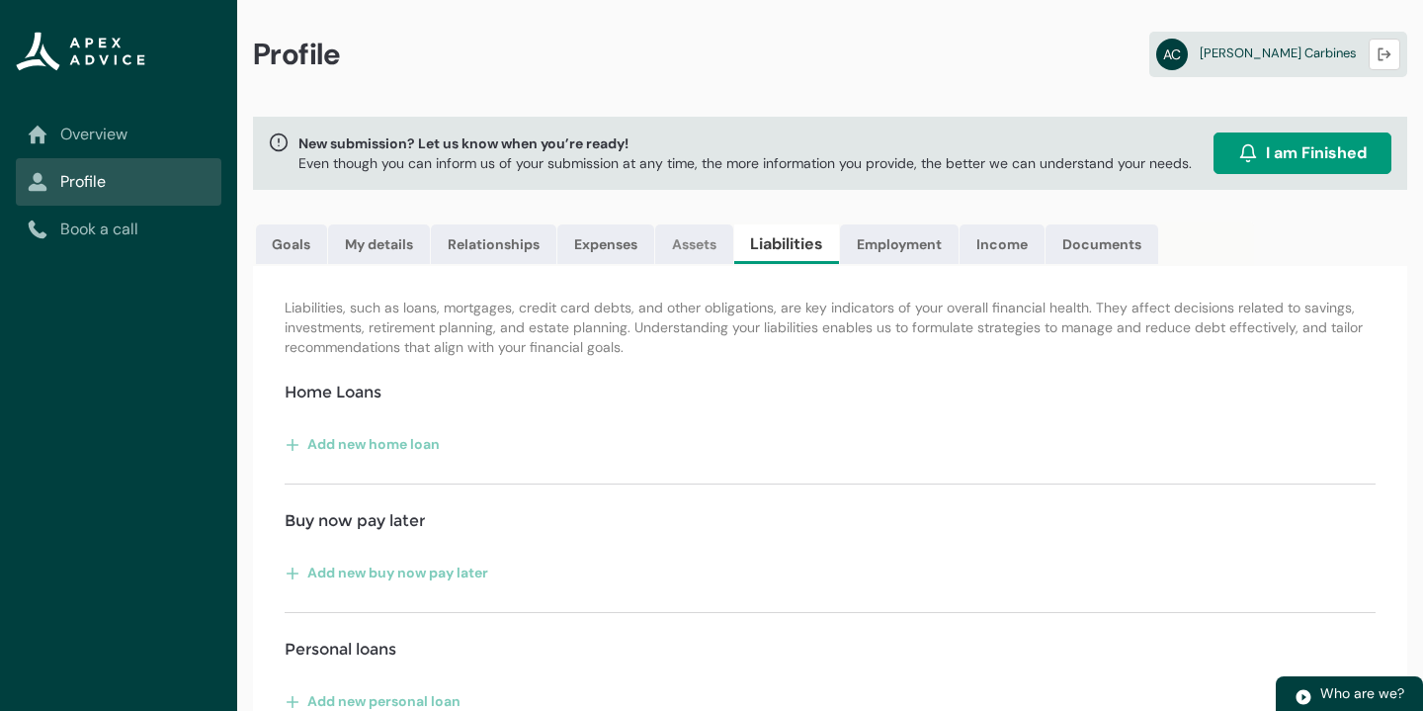
click at [688, 243] on link "Assets" at bounding box center [694, 244] width 78 height 40
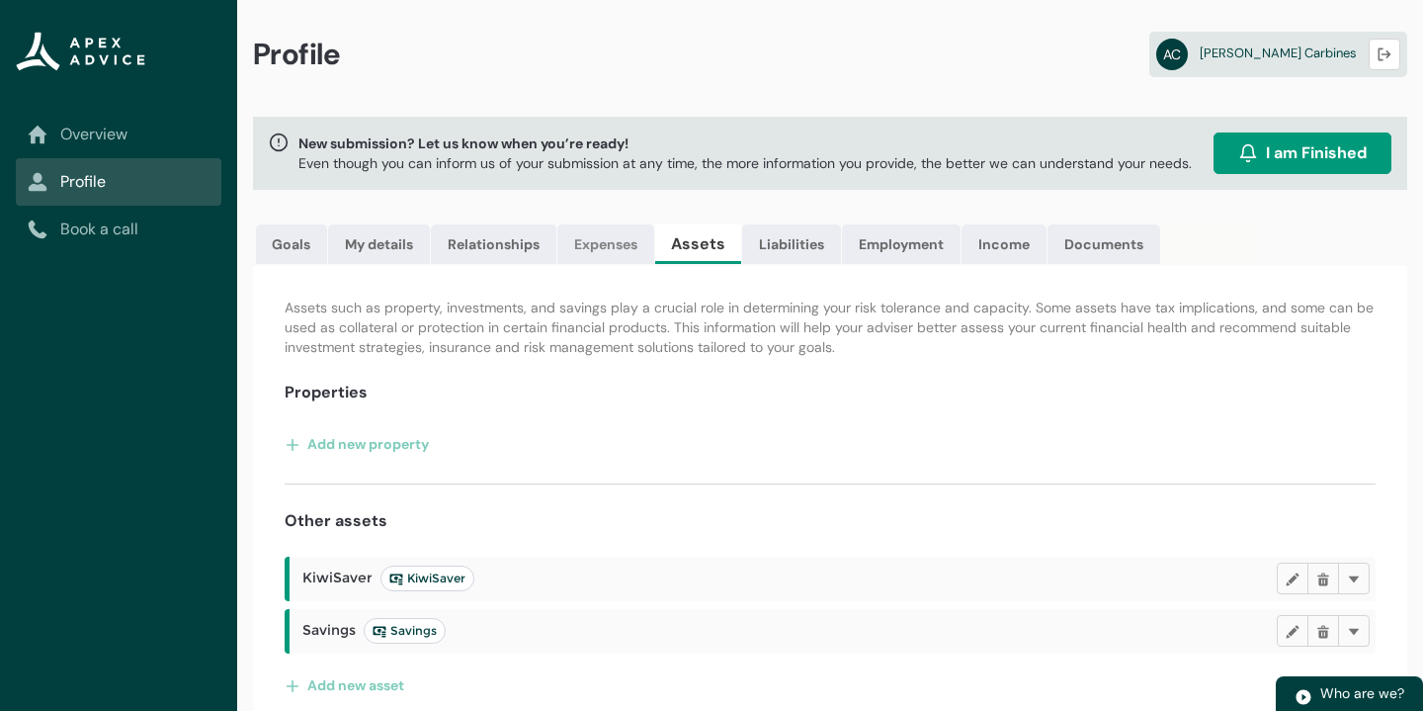
click at [576, 247] on link "Expenses" at bounding box center [606, 244] width 97 height 40
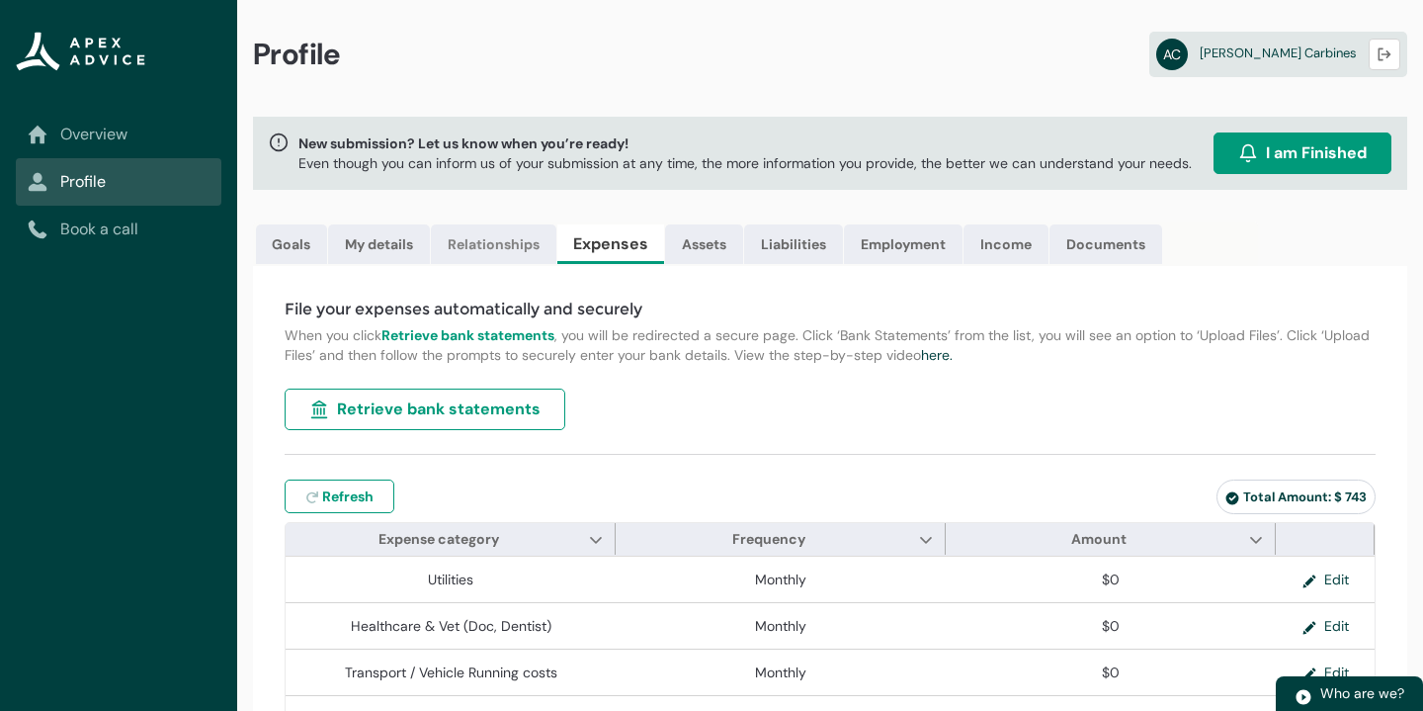
click at [536, 241] on link "Relationships" at bounding box center [494, 244] width 126 height 40
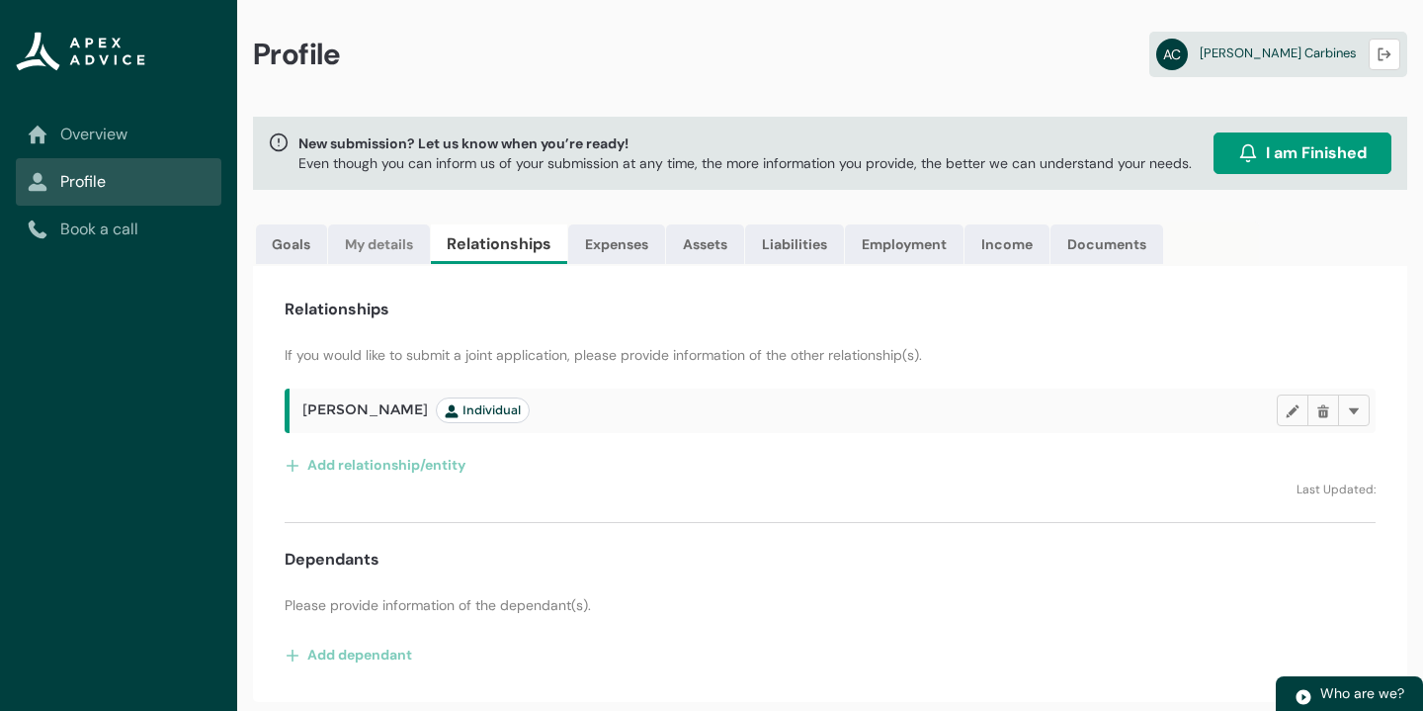
click at [388, 262] on link "My details" at bounding box center [379, 244] width 102 height 40
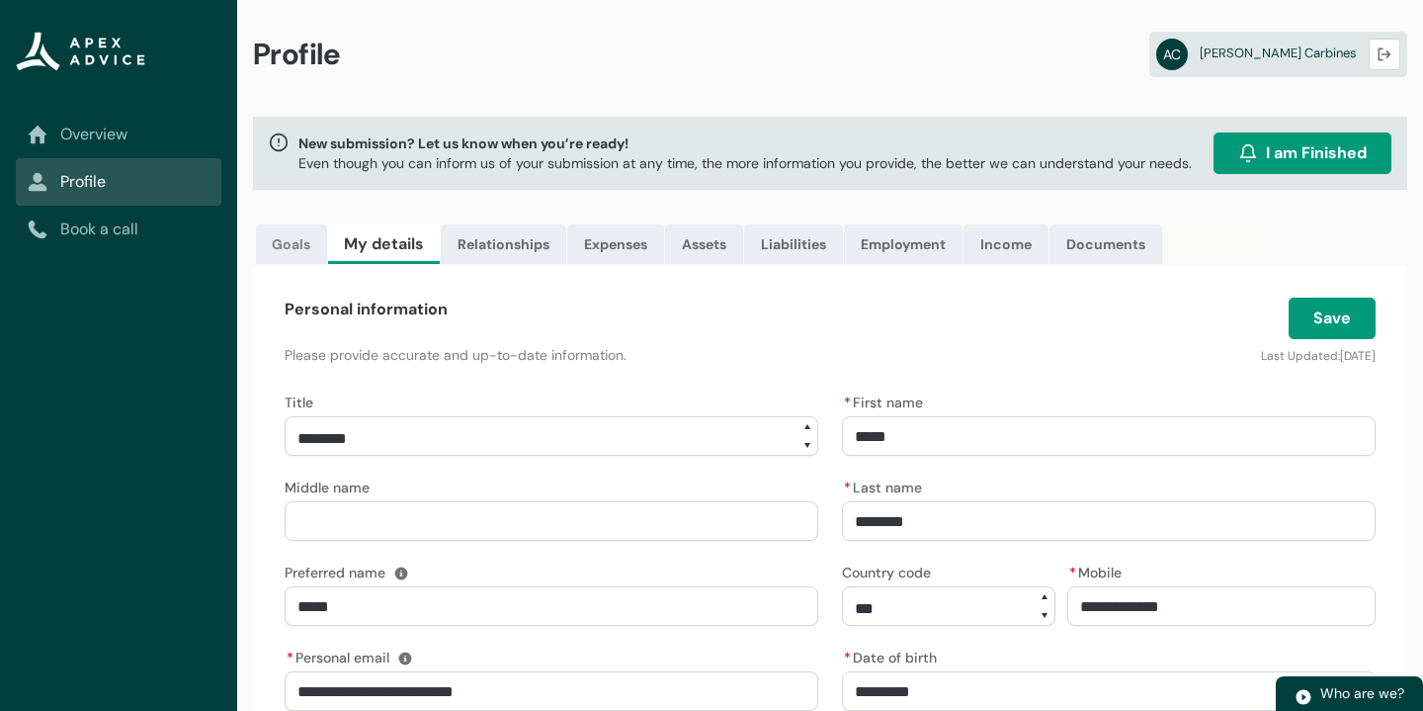
click at [289, 248] on link "Goals" at bounding box center [291, 244] width 71 height 40
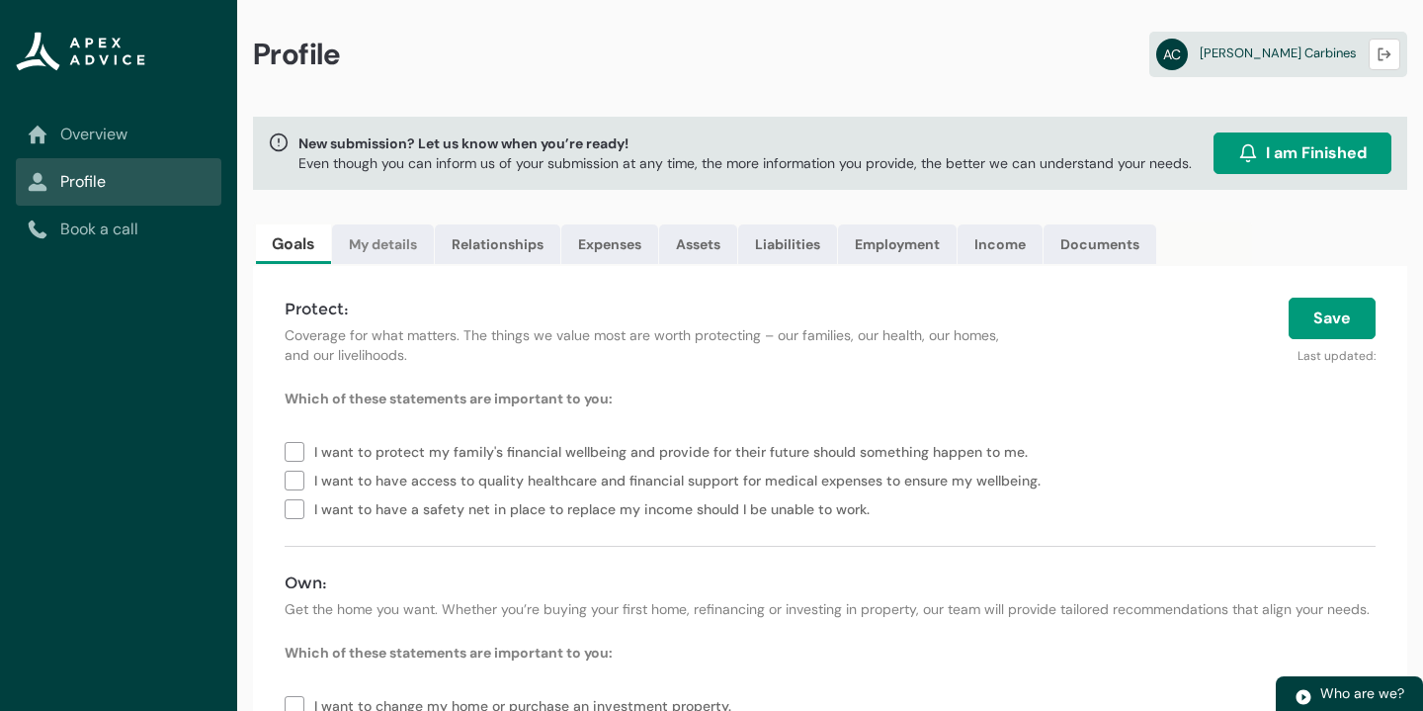
click at [390, 245] on link "My details" at bounding box center [383, 244] width 102 height 40
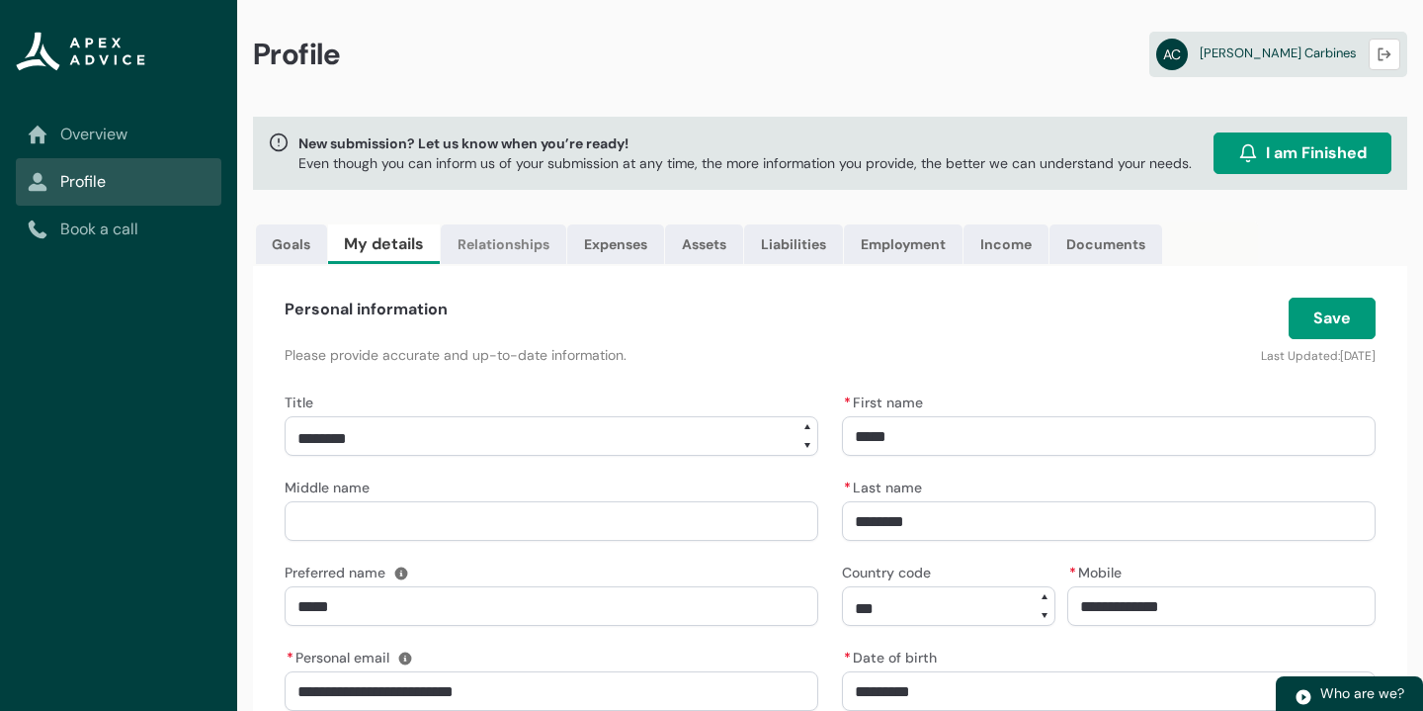
click at [488, 248] on link "Relationships" at bounding box center [504, 244] width 126 height 40
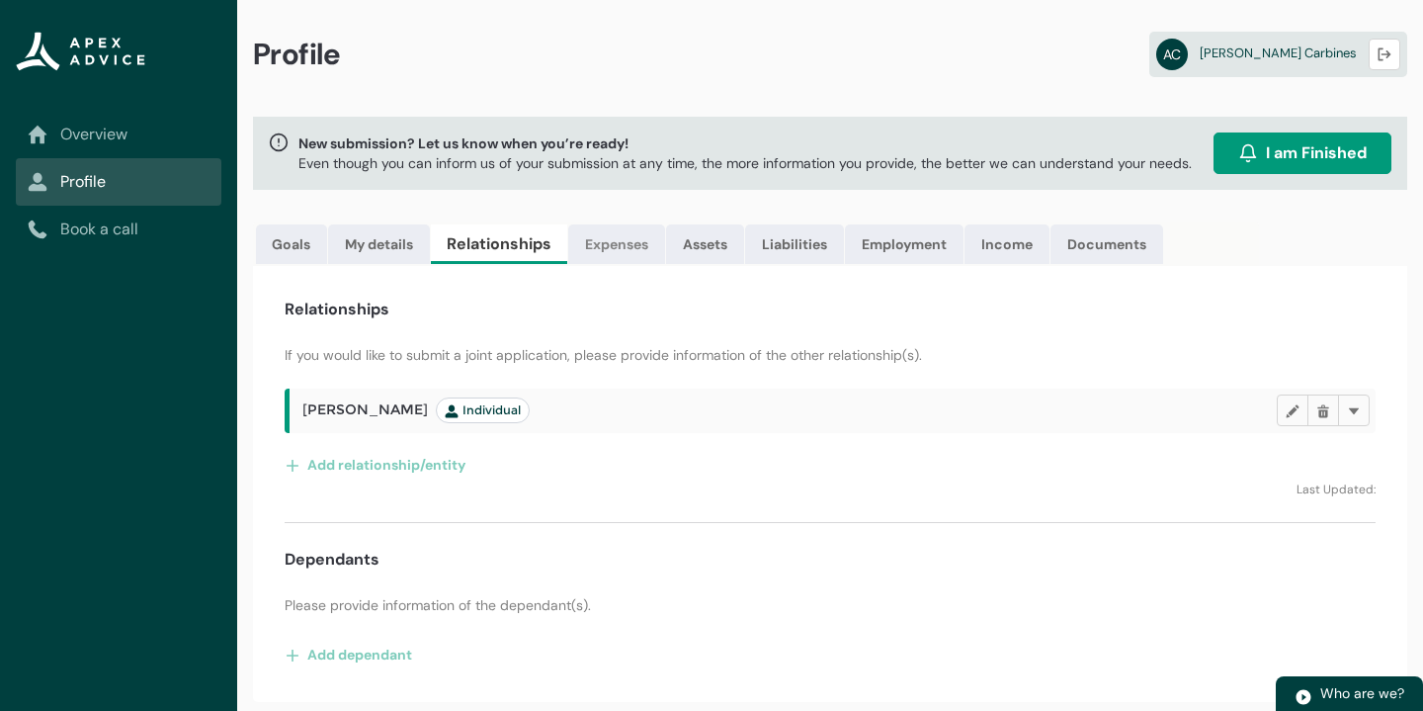
click at [637, 261] on link "Expenses" at bounding box center [616, 244] width 97 height 40
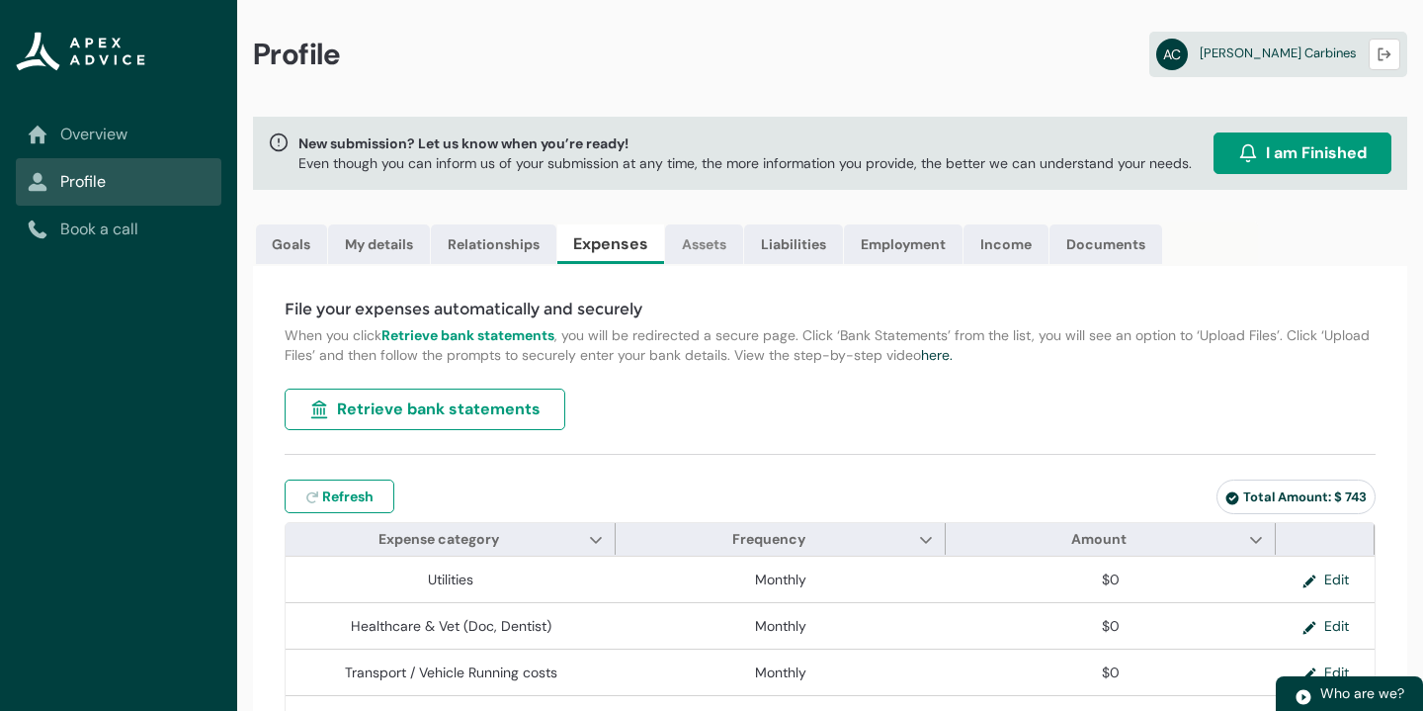
click at [715, 243] on link "Assets" at bounding box center [704, 244] width 78 height 40
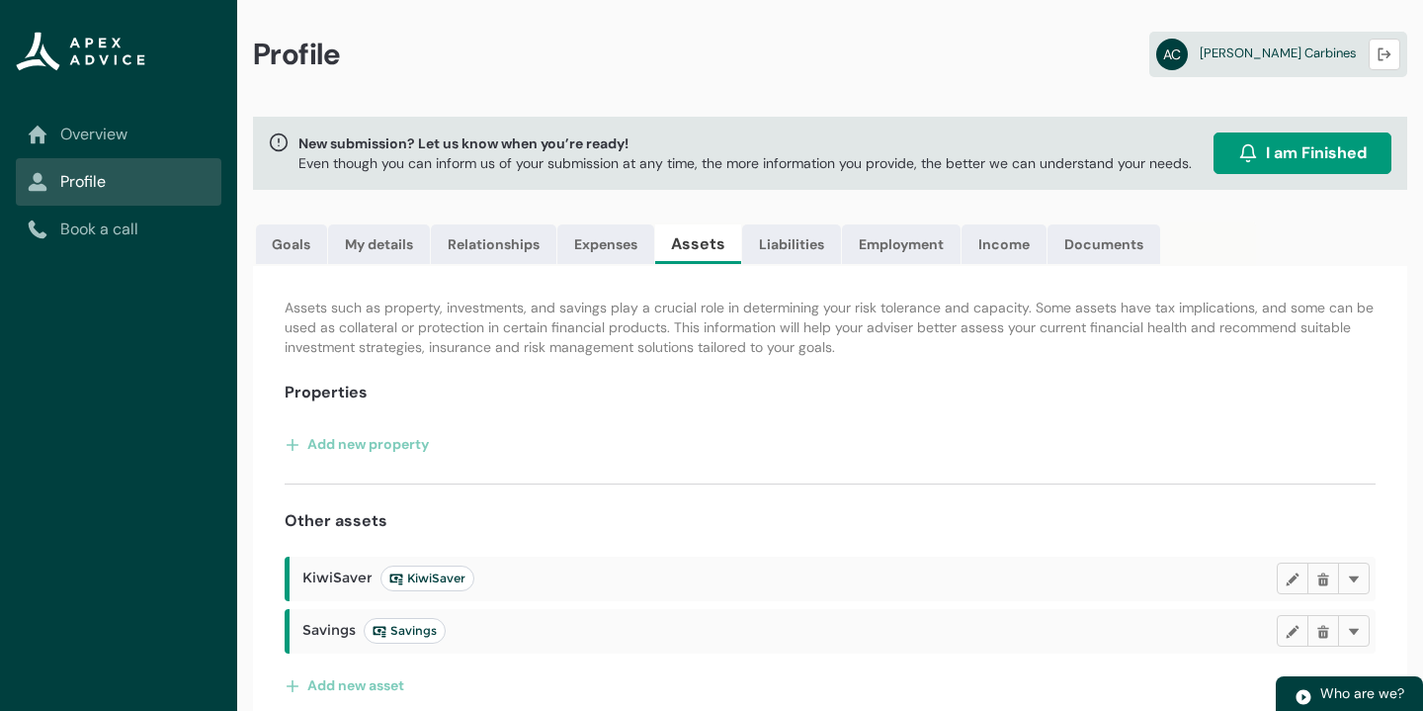
click at [858, 221] on div "Profile AC Aaron Carbines Logout New submission? Let us know when you’re ready!…" at bounding box center [830, 366] width 1186 height 732
click at [802, 237] on link "Liabilities" at bounding box center [791, 244] width 99 height 40
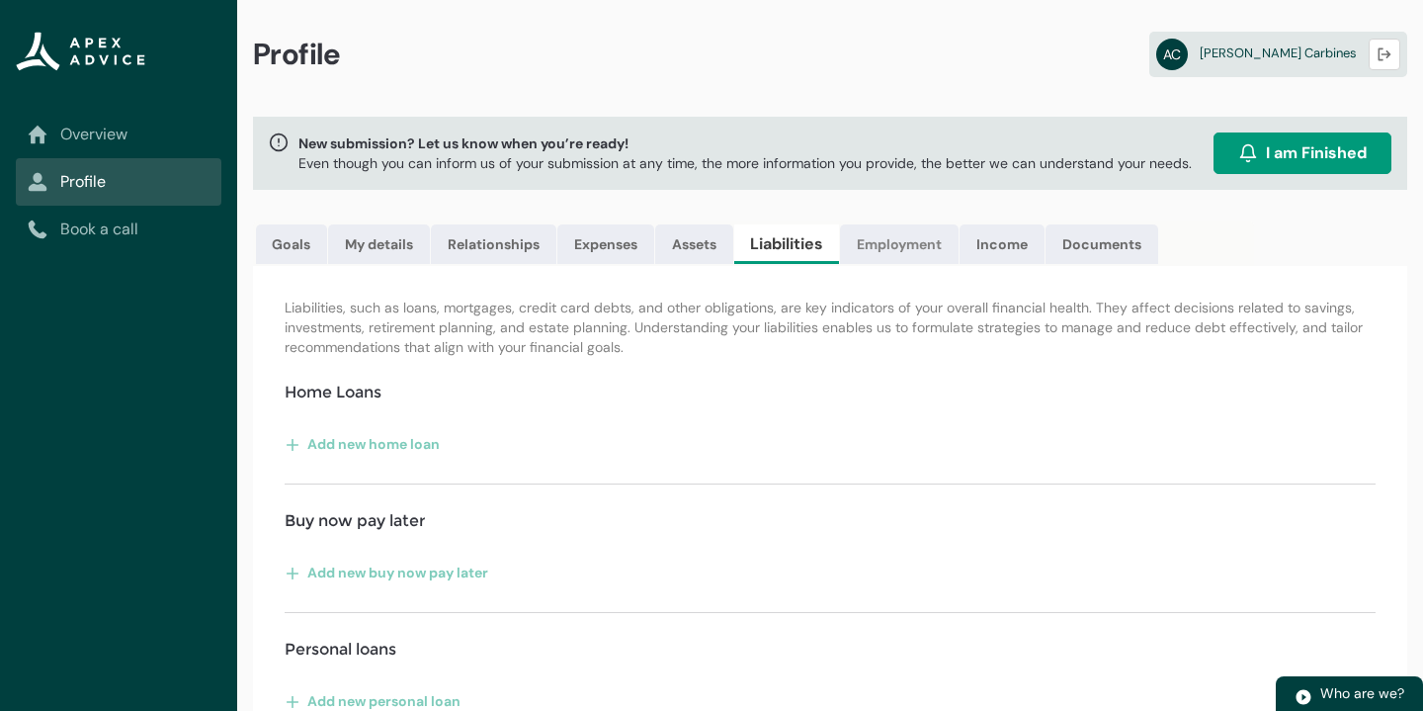
click at [873, 231] on link "Employment" at bounding box center [899, 244] width 119 height 40
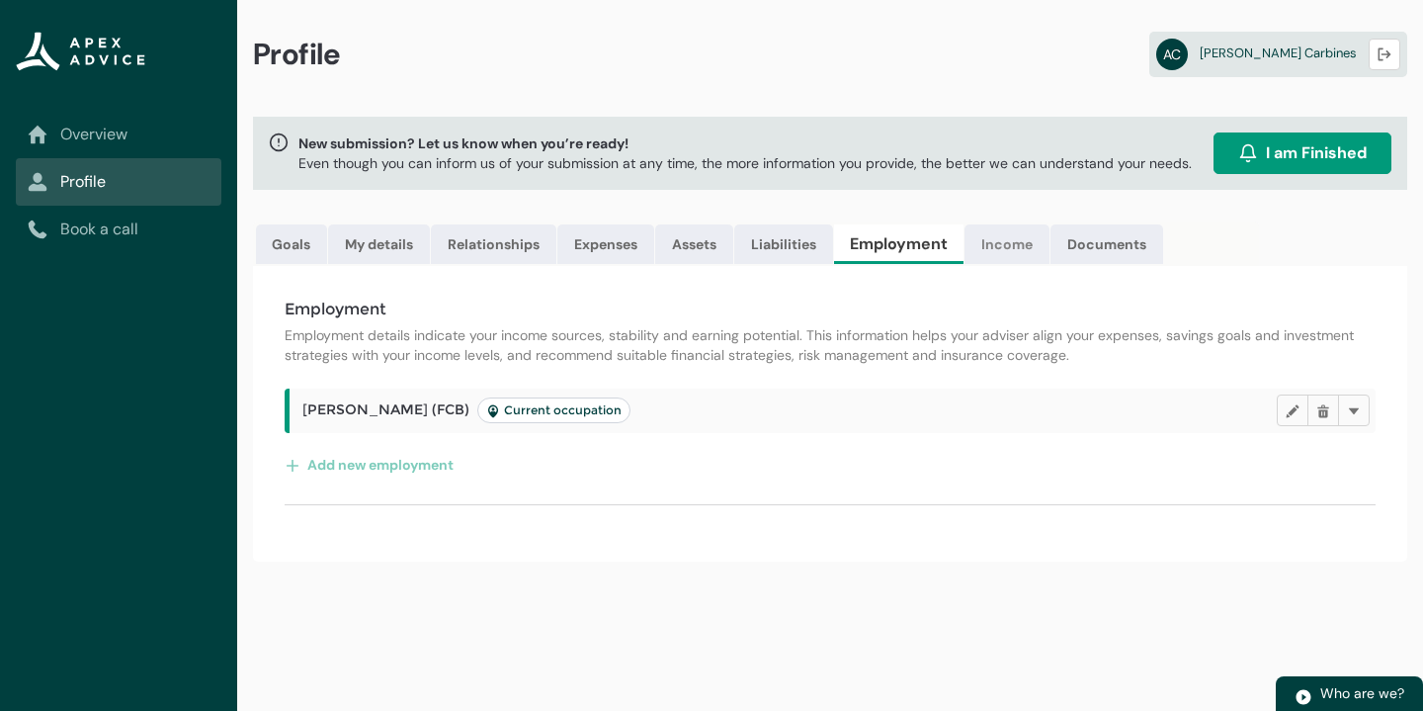
click at [1006, 258] on link "Income" at bounding box center [1007, 244] width 85 height 40
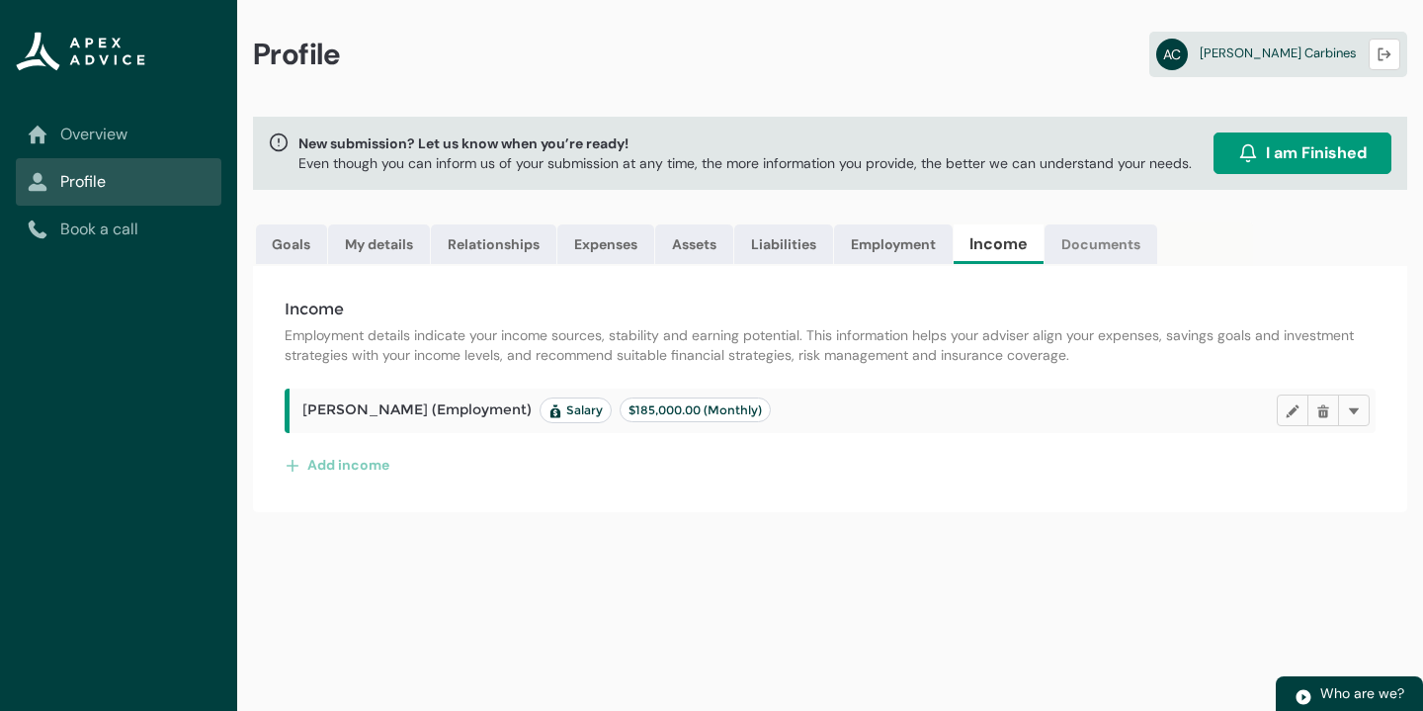
click at [1077, 250] on link "Documents" at bounding box center [1101, 244] width 113 height 40
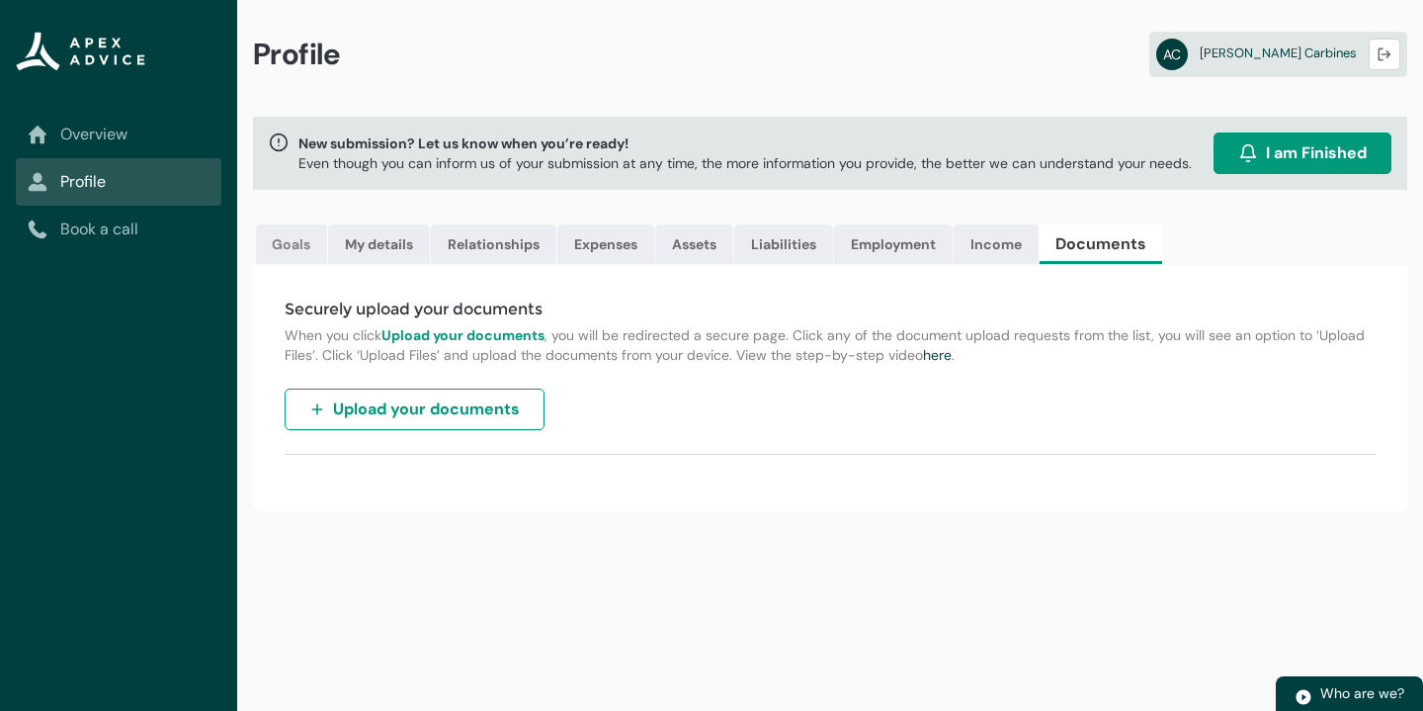
click at [289, 247] on link "Goals" at bounding box center [291, 244] width 71 height 40
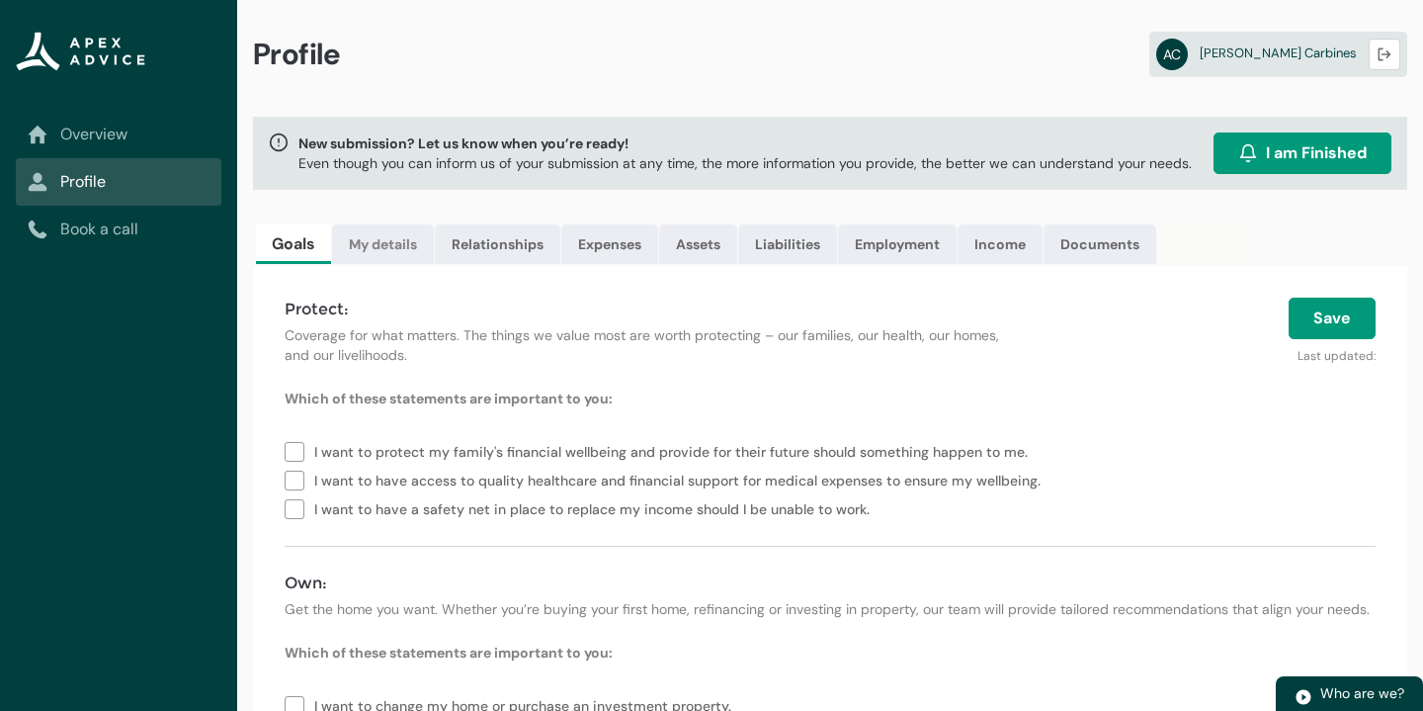
click at [383, 260] on link "My details" at bounding box center [383, 244] width 102 height 40
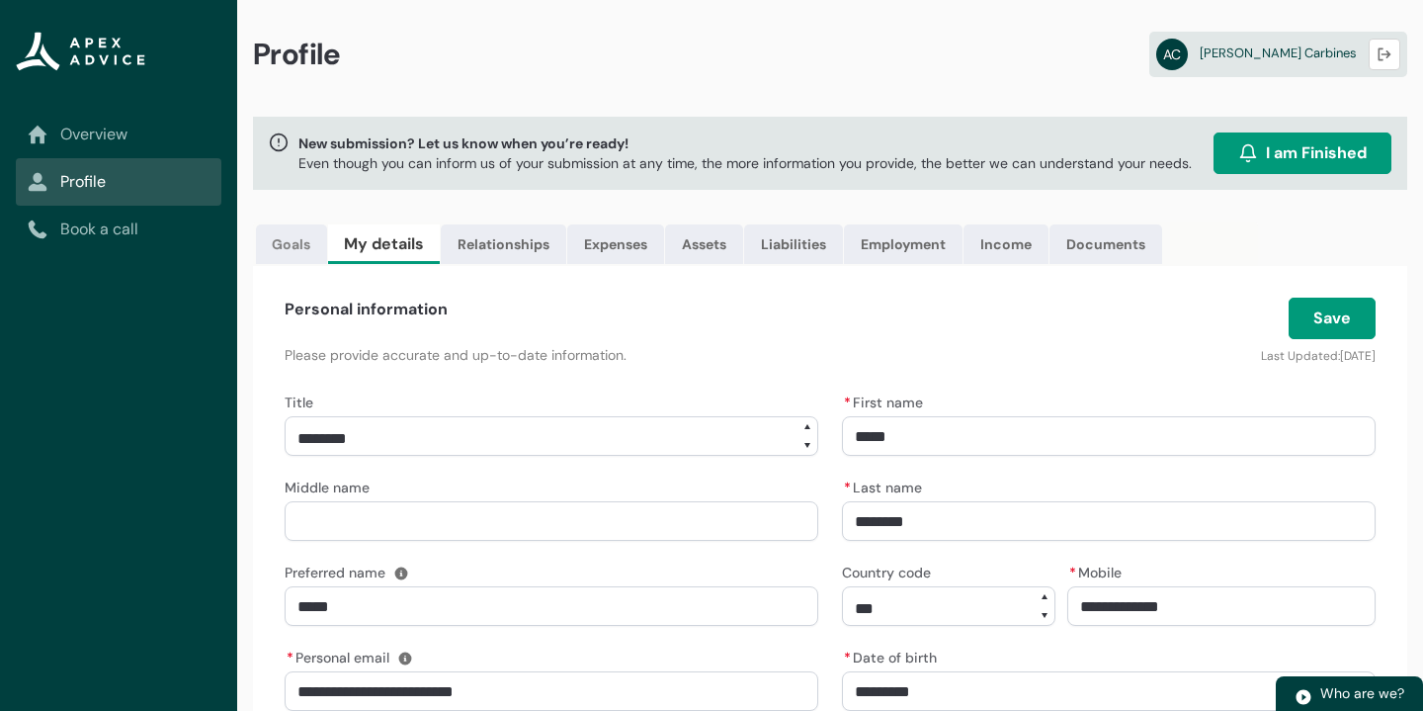
click at [298, 239] on link "Goals" at bounding box center [291, 244] width 71 height 40
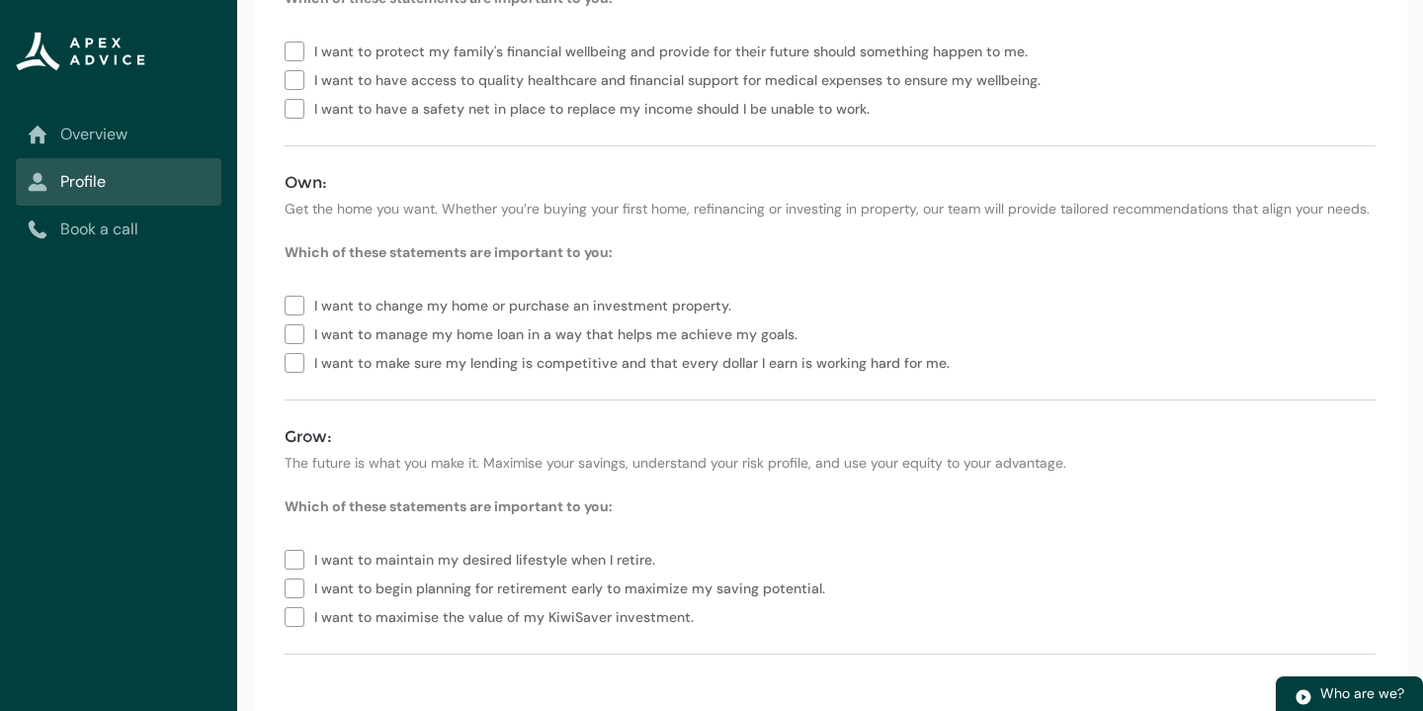
scroll to position [400, 0]
click at [100, 111] on lightning-vertical-navigation-item-icon "Overview" at bounding box center [119, 134] width 206 height 47
click at [100, 142] on link "Overview" at bounding box center [119, 135] width 182 height 24
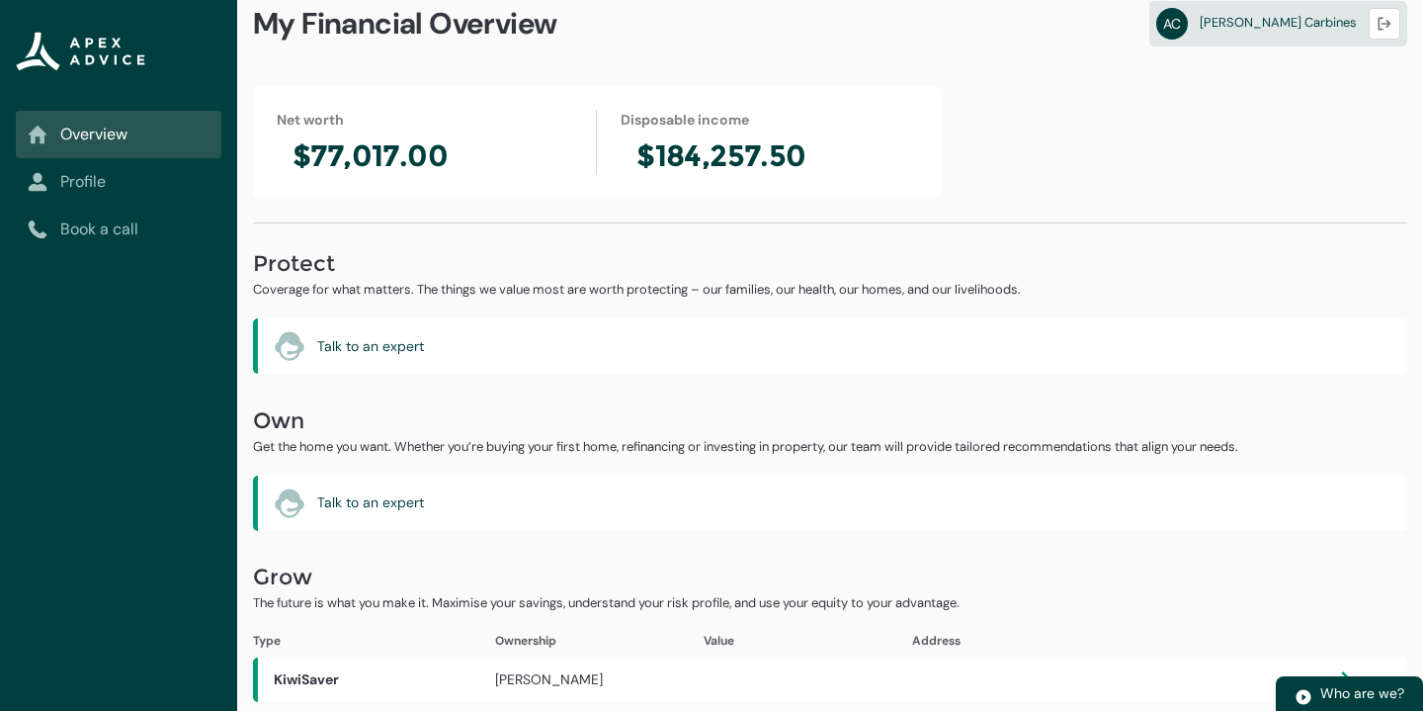
scroll to position [30, 0]
click at [179, 183] on link "Profile" at bounding box center [119, 182] width 182 height 24
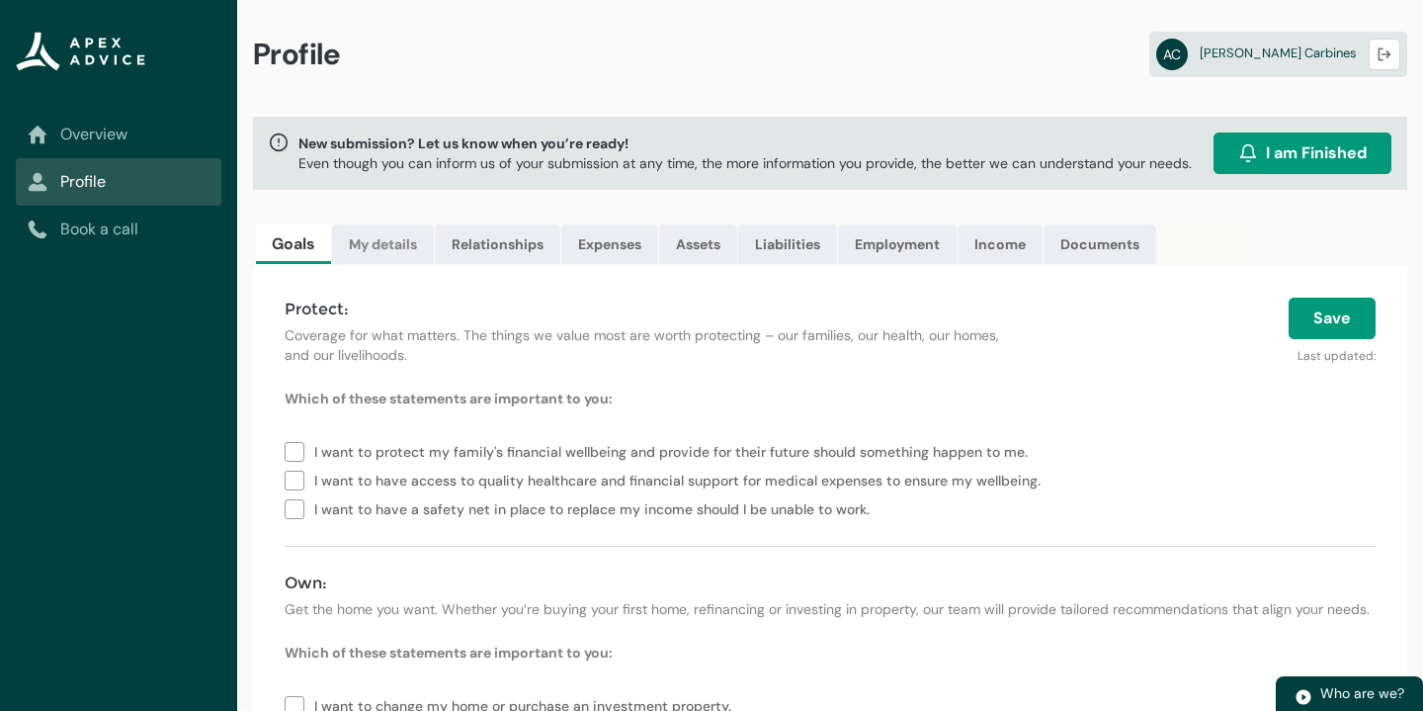
scroll to position [-1, 0]
click at [380, 247] on link "My details" at bounding box center [383, 244] width 102 height 40
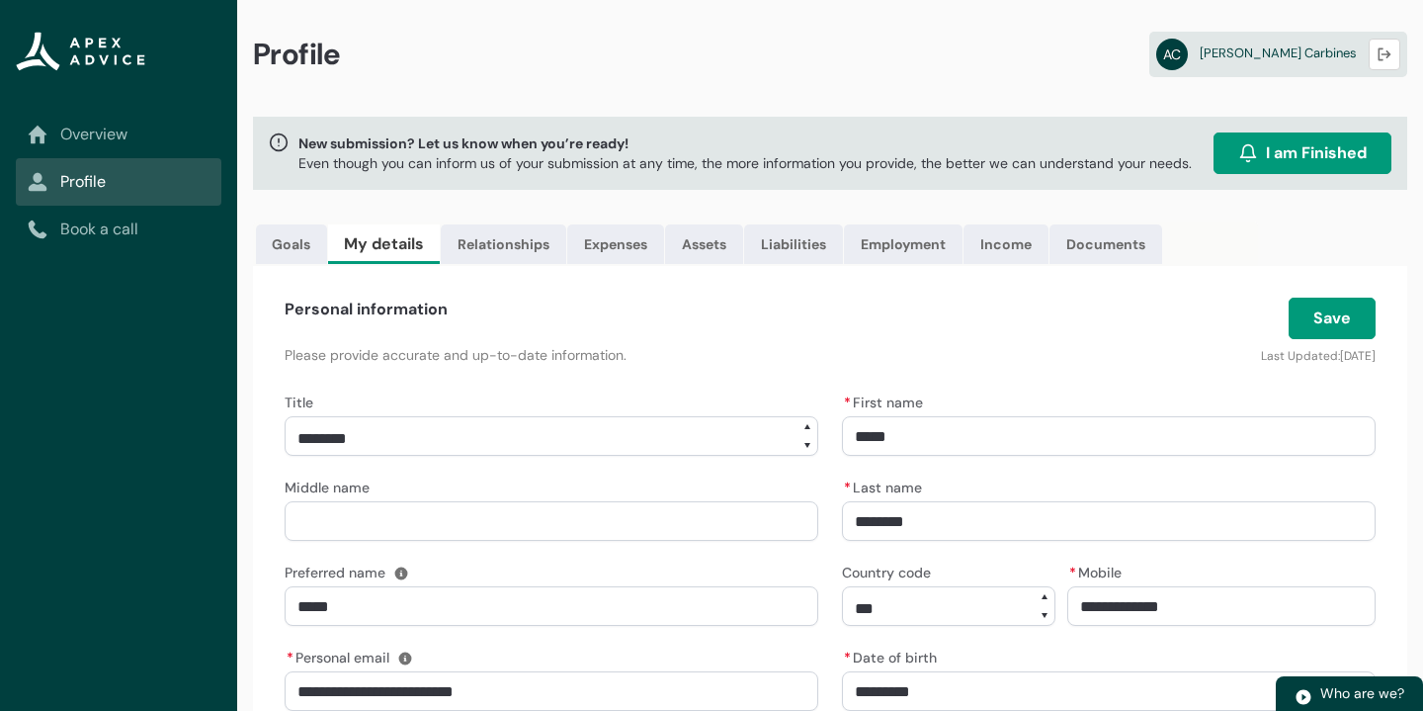
scroll to position [0, 0]
click at [500, 223] on ul "Goals My details Relationships Expenses Assets Liabilities Employment Income Do…" at bounding box center [755, 243] width 1005 height 44
click at [499, 244] on link "Relationships" at bounding box center [504, 244] width 126 height 40
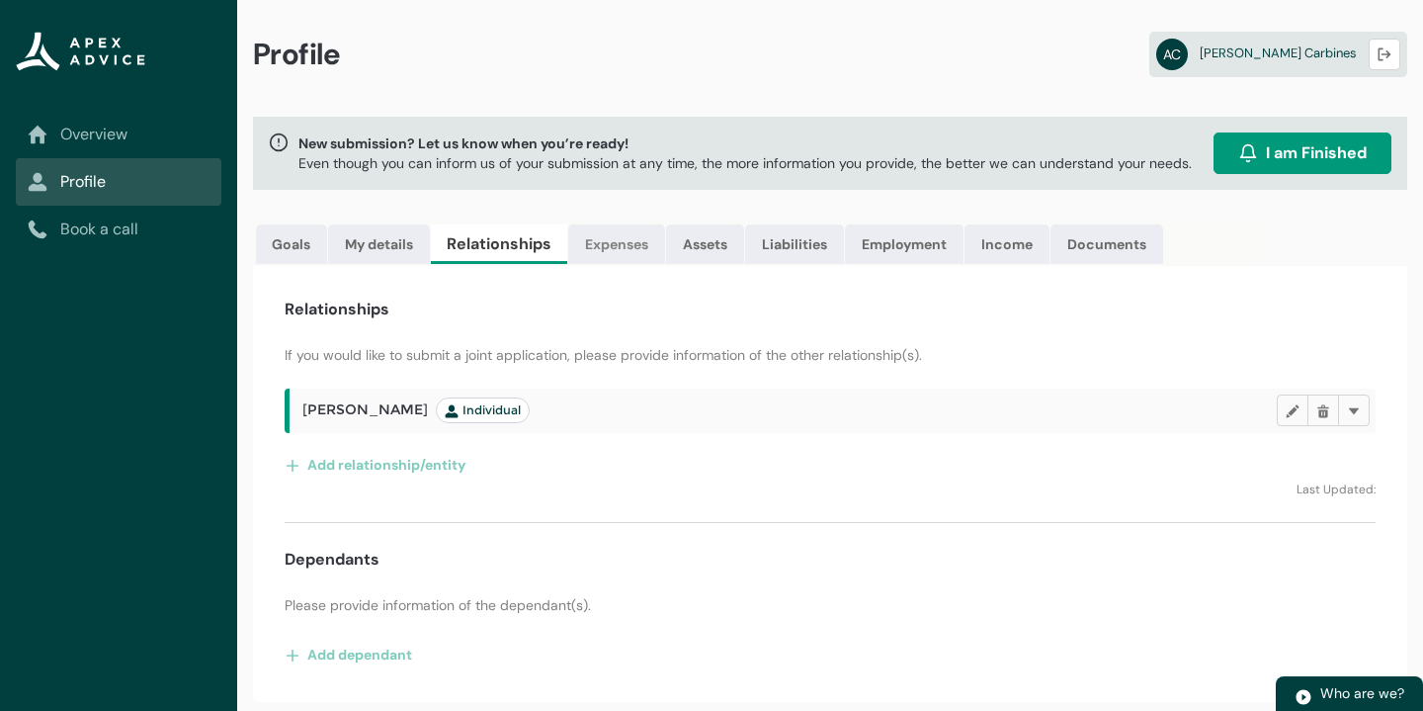
click at [644, 244] on link "Expenses" at bounding box center [616, 244] width 97 height 40
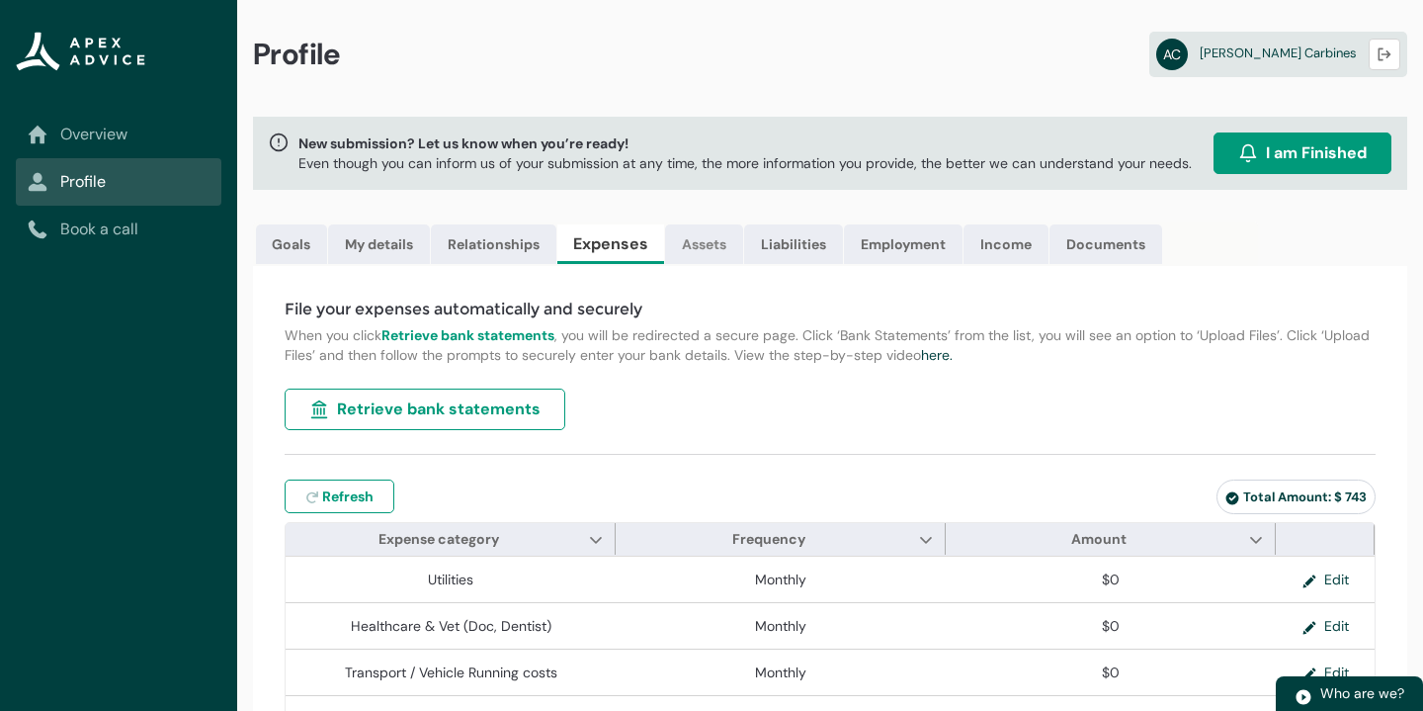
click at [735, 250] on link "Assets" at bounding box center [704, 244] width 78 height 40
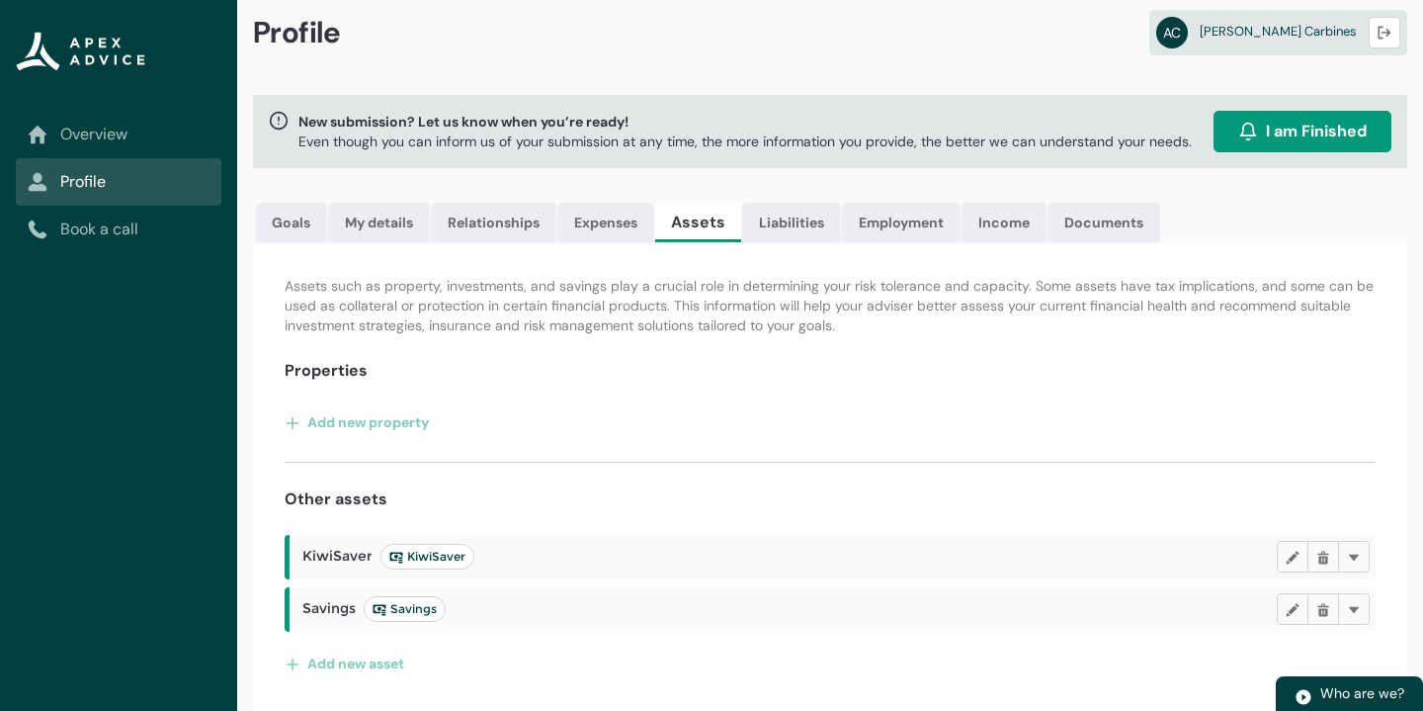
scroll to position [22, 0]
click at [778, 235] on link "Liabilities" at bounding box center [791, 223] width 99 height 40
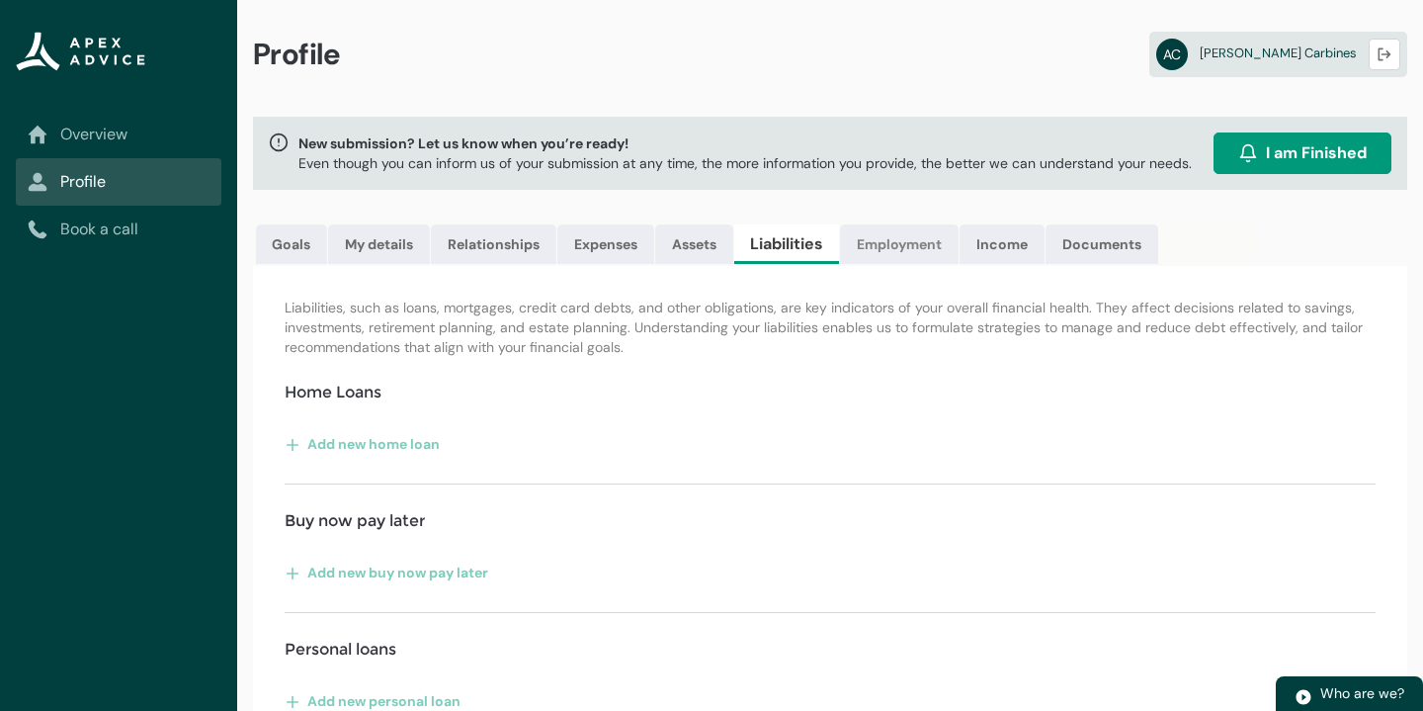
scroll to position [0, 0]
click at [885, 263] on link "Employment" at bounding box center [899, 244] width 119 height 40
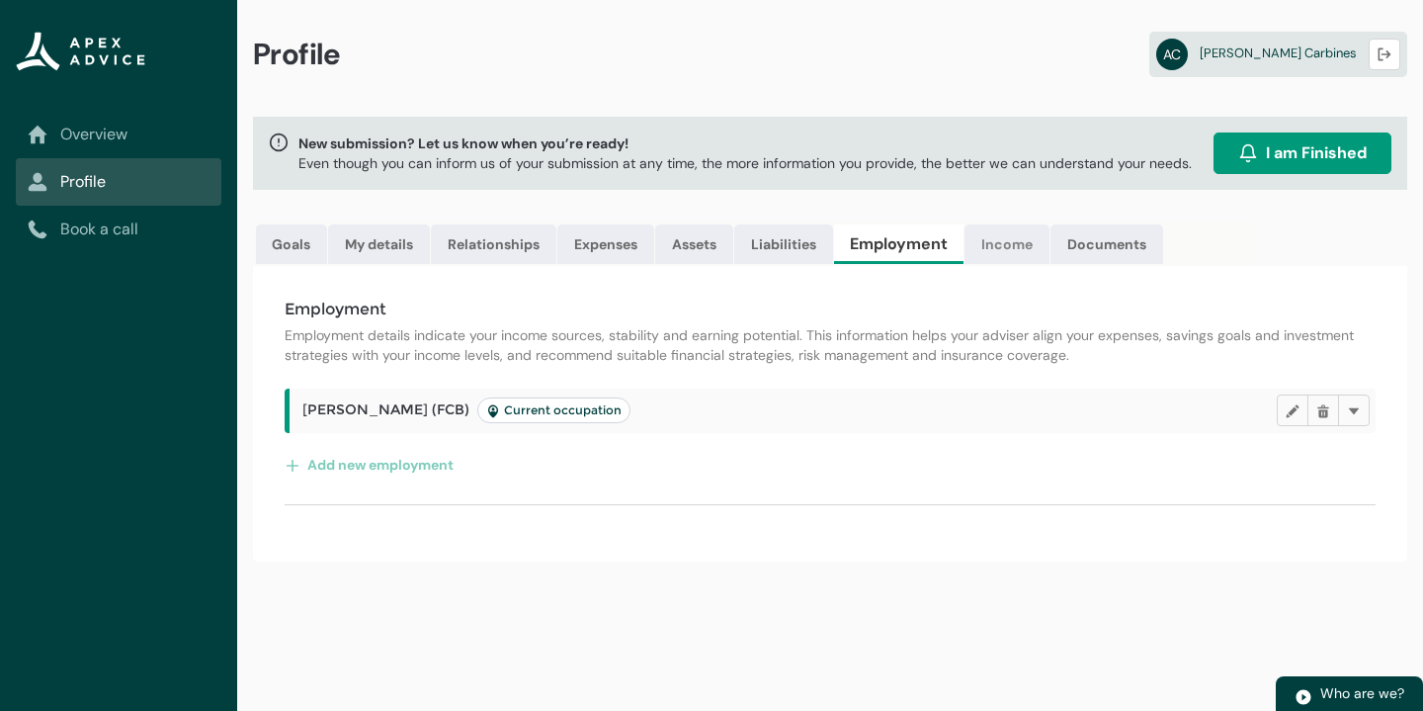
click at [1008, 257] on link "Income" at bounding box center [1007, 244] width 85 height 40
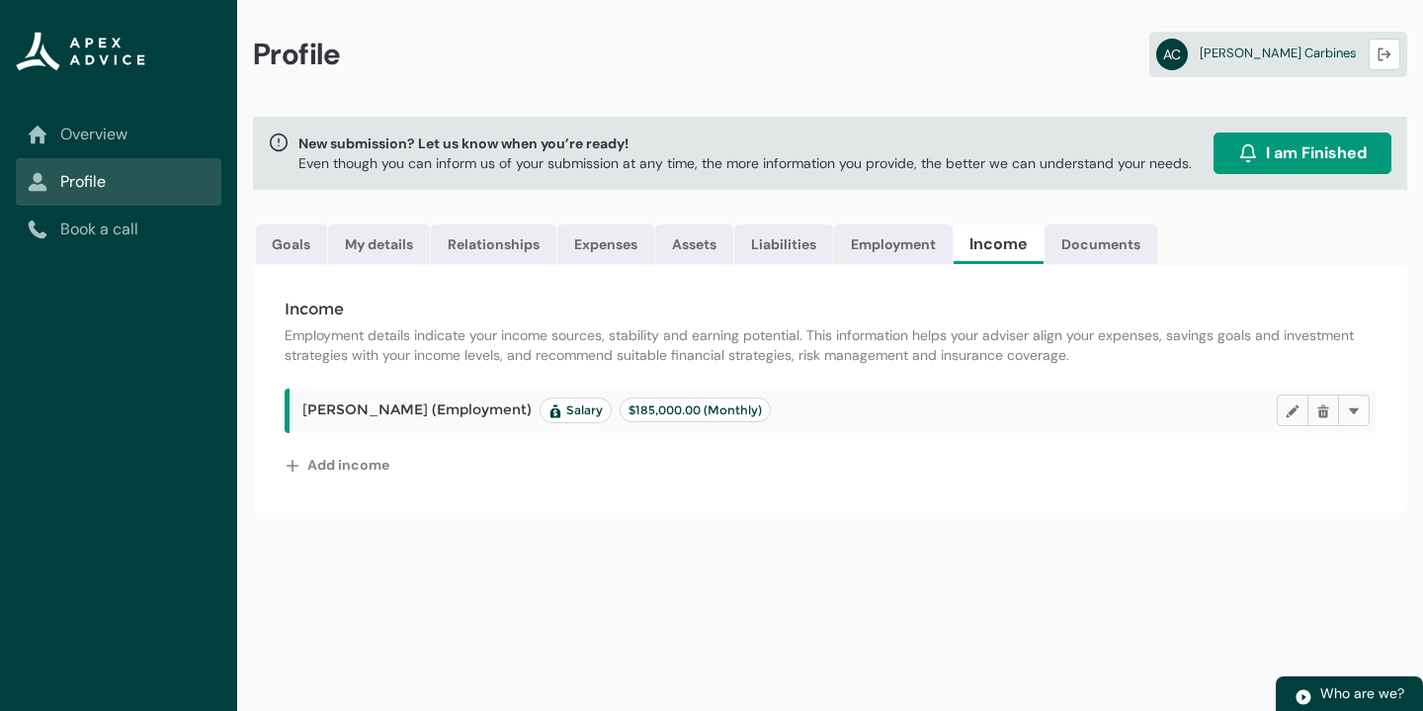
click at [322, 473] on button "Add income" at bounding box center [338, 465] width 106 height 32
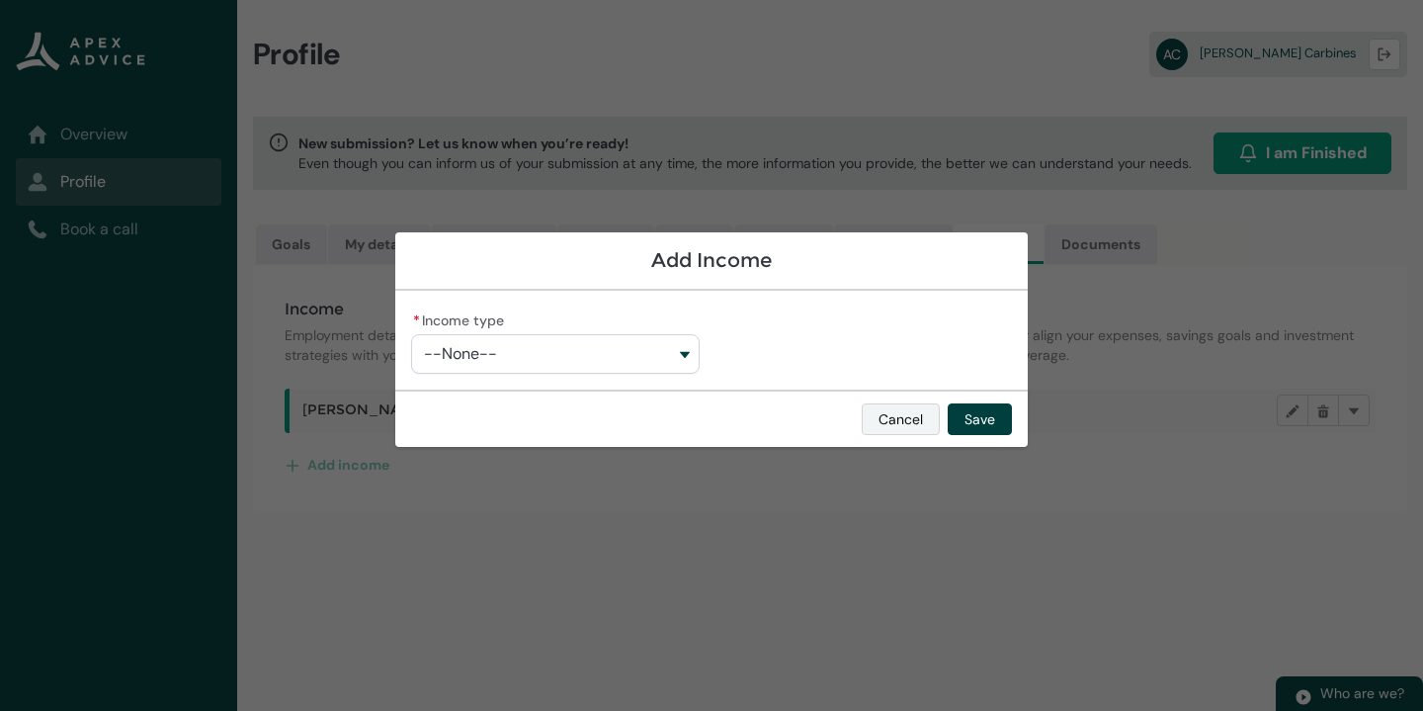
click at [908, 428] on button "Cancel" at bounding box center [901, 419] width 78 height 32
